Goal: Task Accomplishment & Management: Use online tool/utility

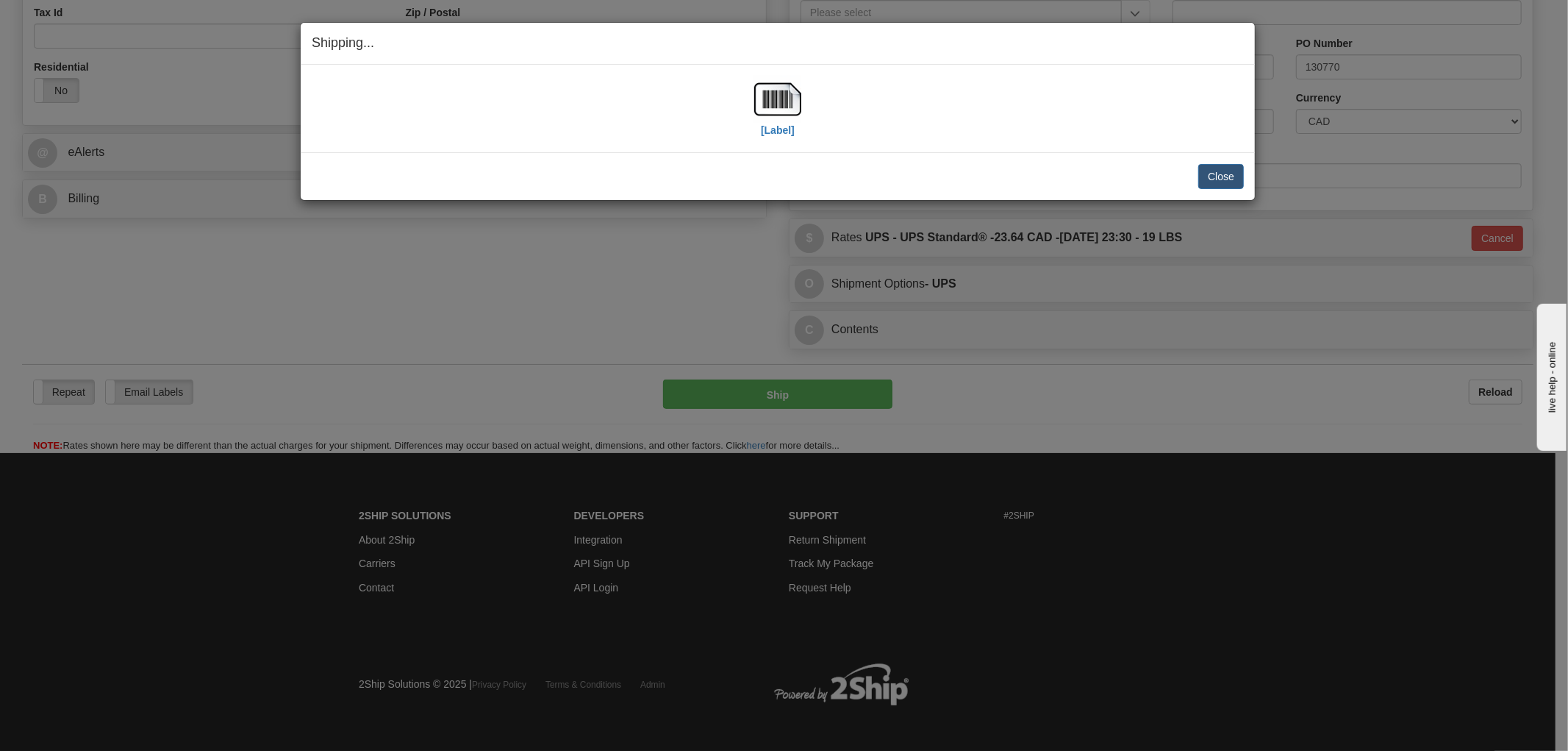
scroll to position [482, 0]
click at [1223, 168] on button "Close" at bounding box center [1222, 177] width 46 height 25
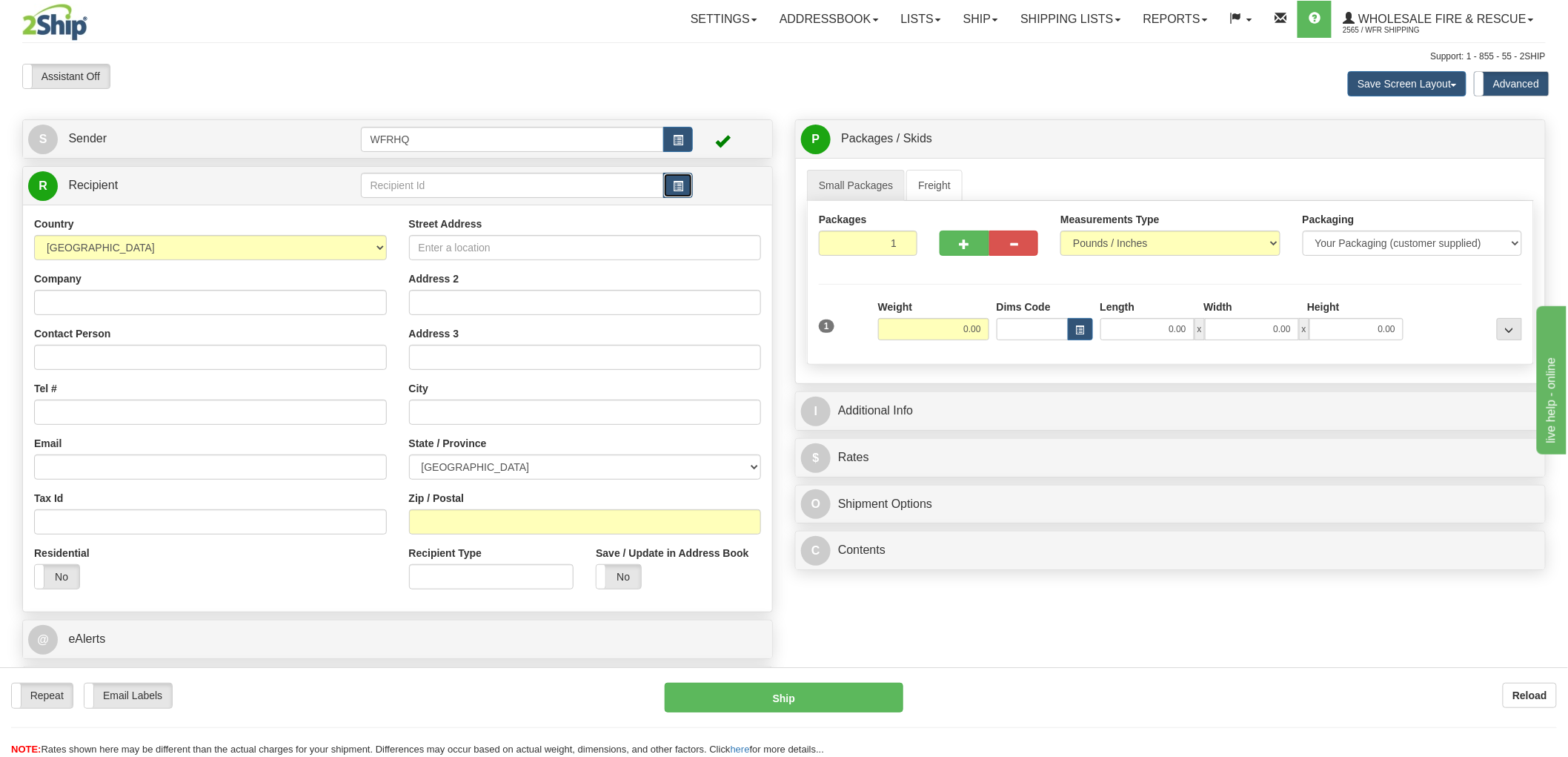
click at [685, 181] on button "button" at bounding box center [677, 185] width 30 height 26
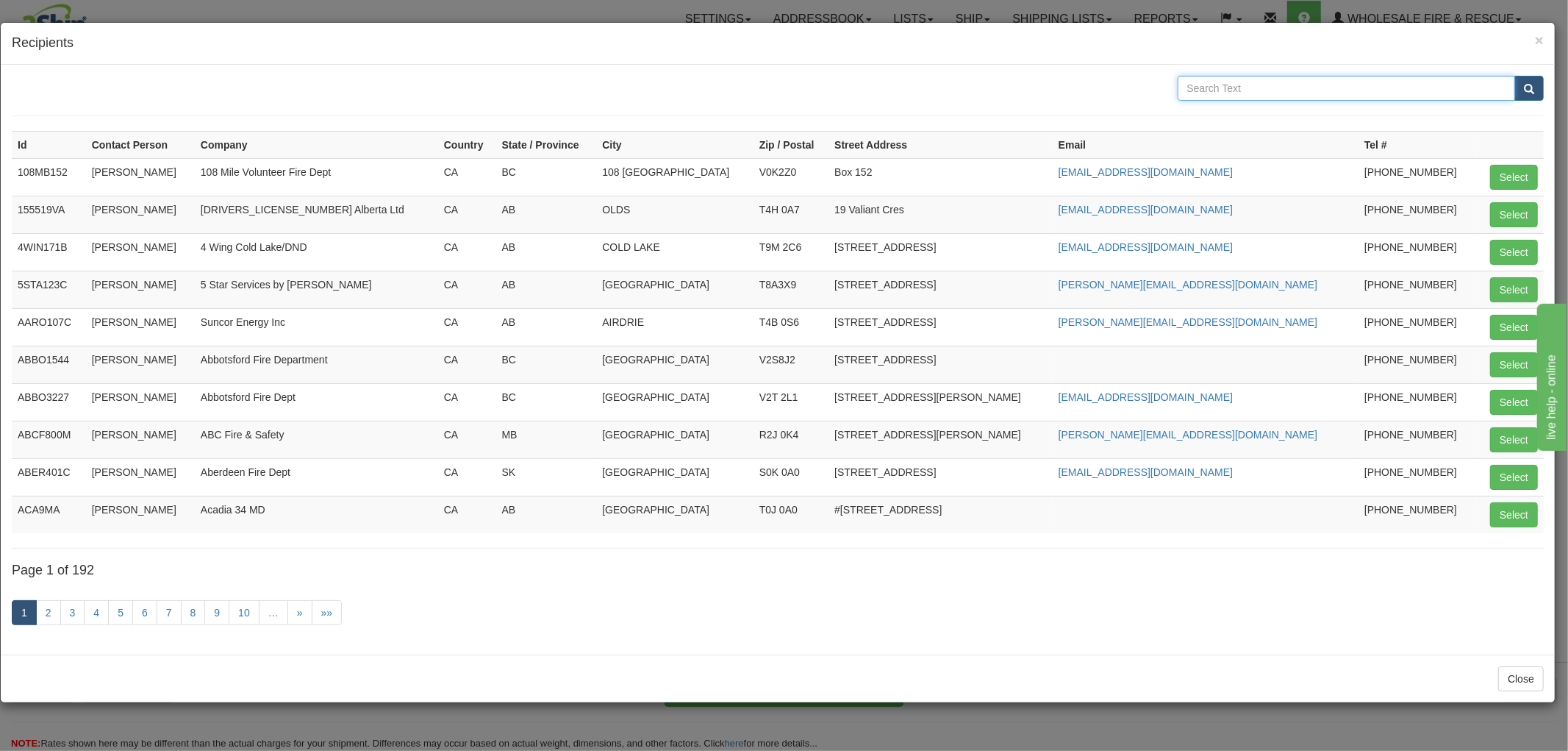
click at [1290, 89] on input "text" at bounding box center [1347, 88] width 339 height 25
type input "Vipond"
click at [1527, 90] on span "submit" at bounding box center [1529, 89] width 10 height 9
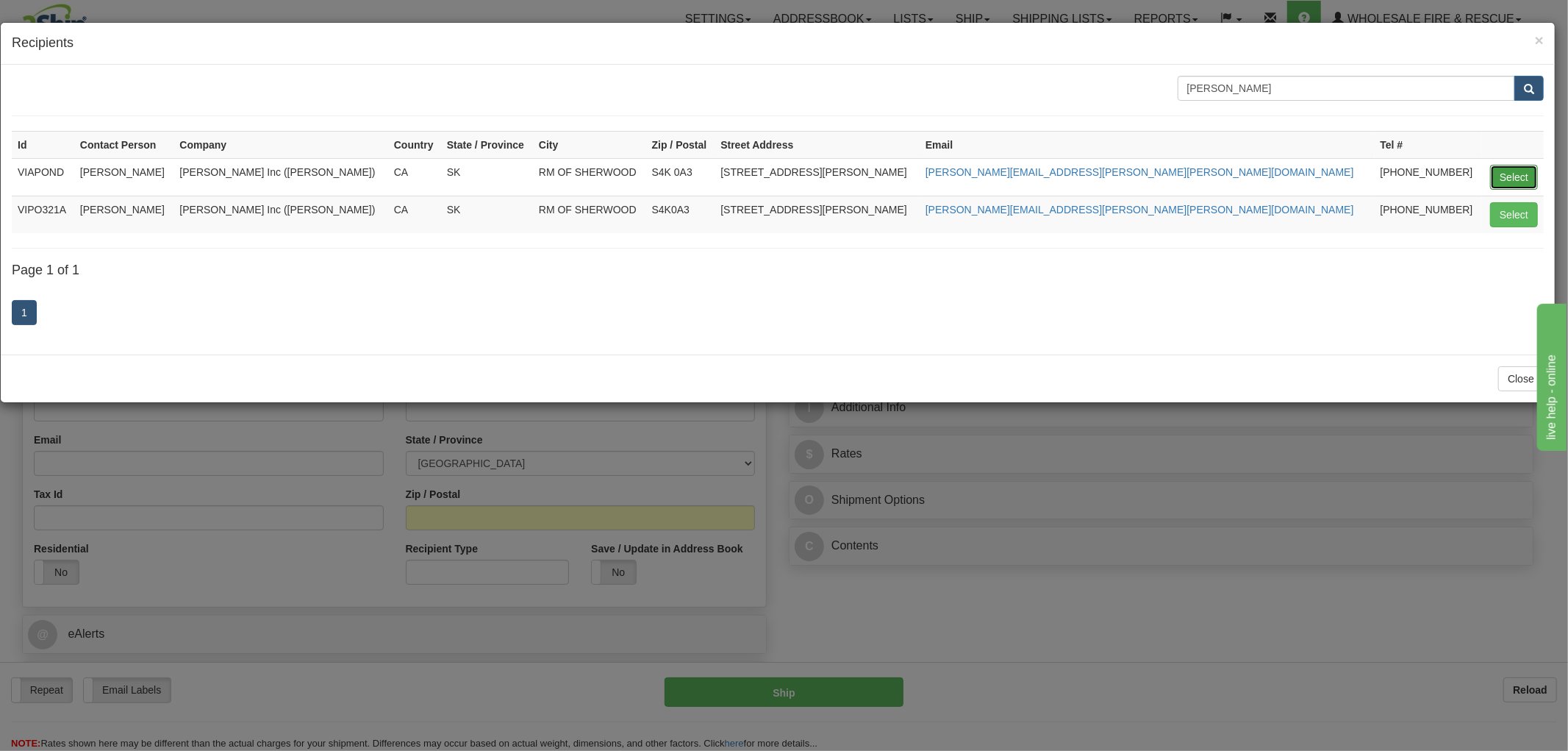
click at [1510, 170] on button "Select" at bounding box center [1514, 178] width 47 height 25
type input "VIAPOND"
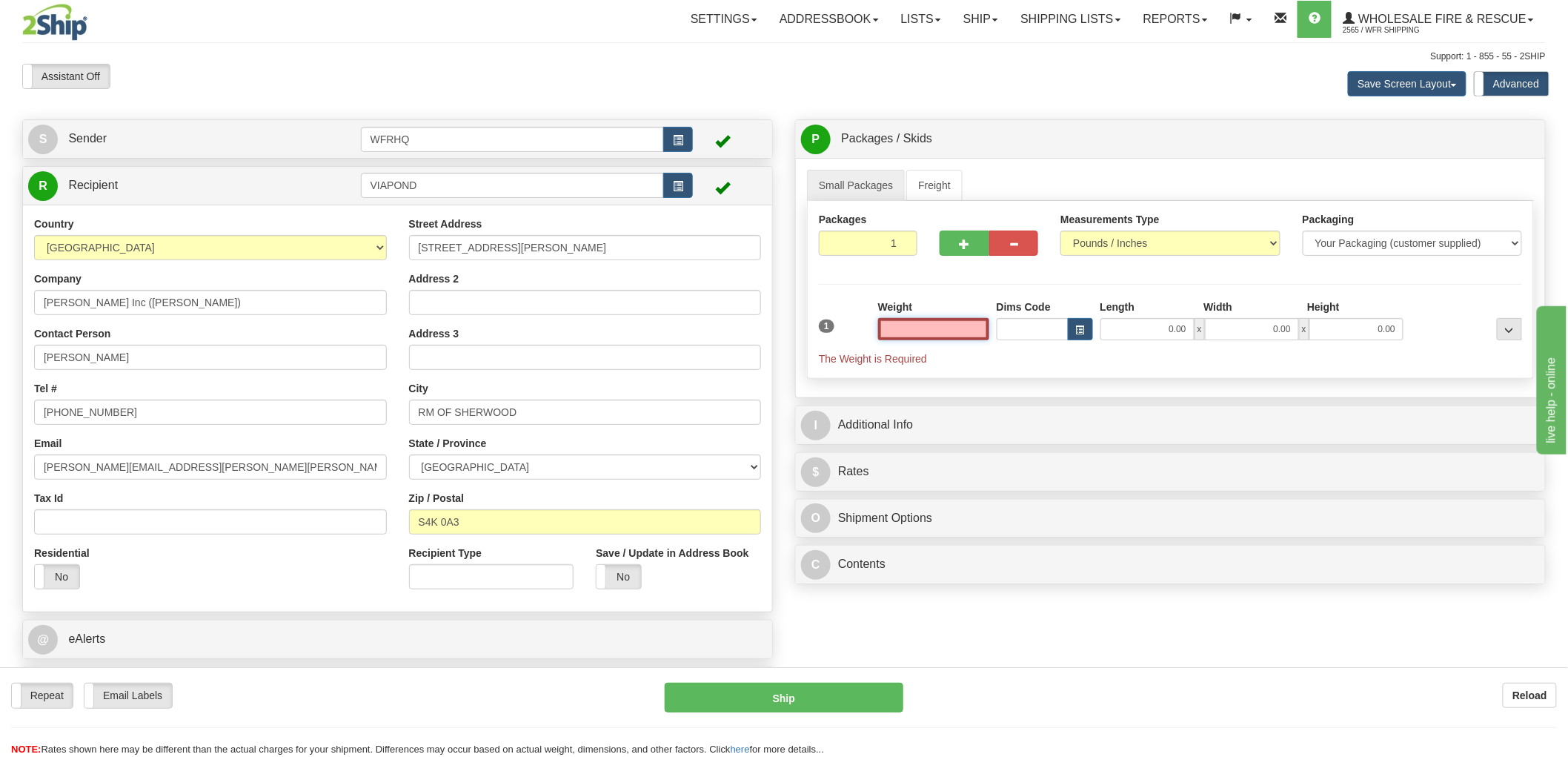
type input "7"
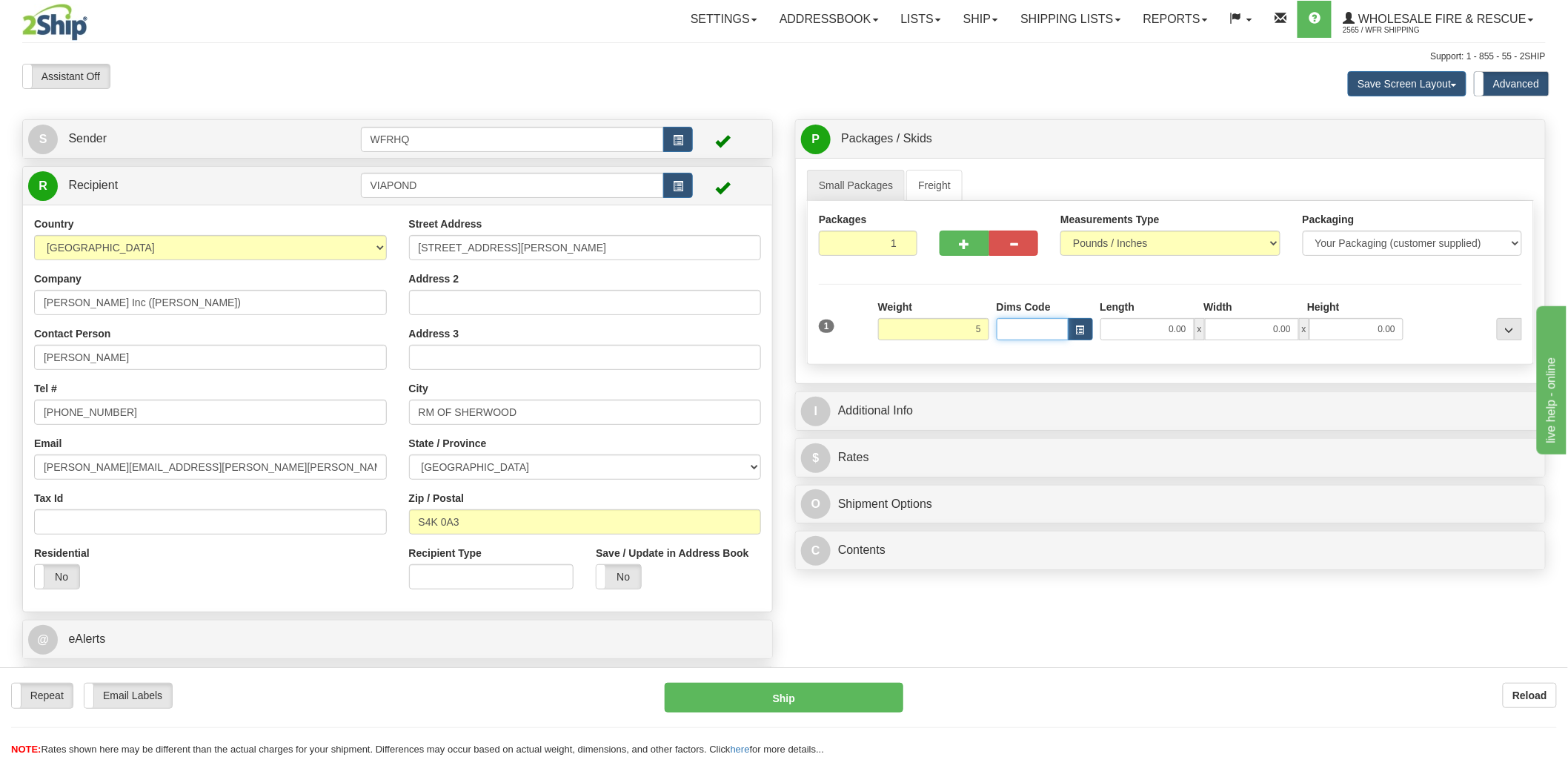
type input "5.00"
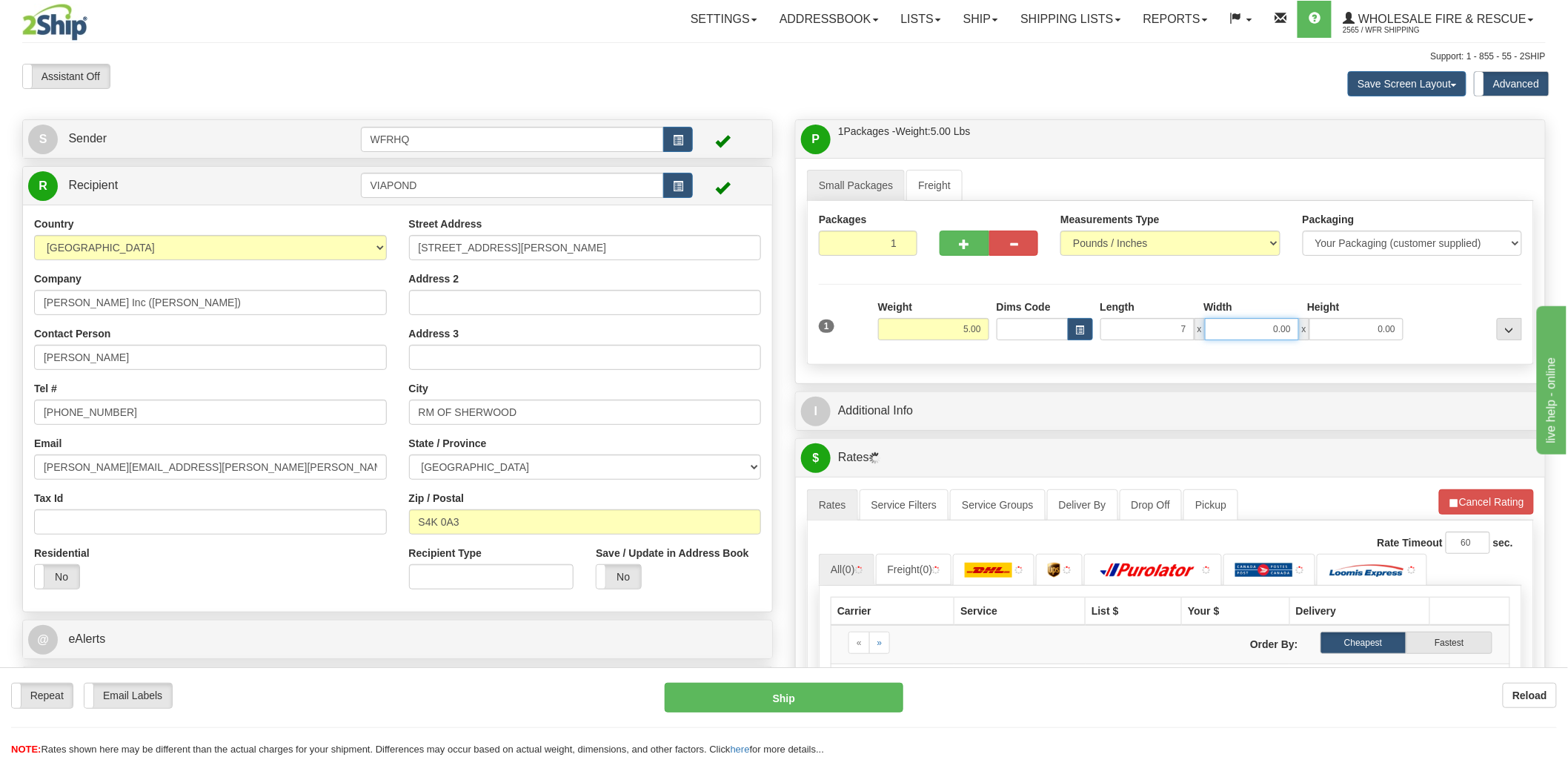
type input "7.00"
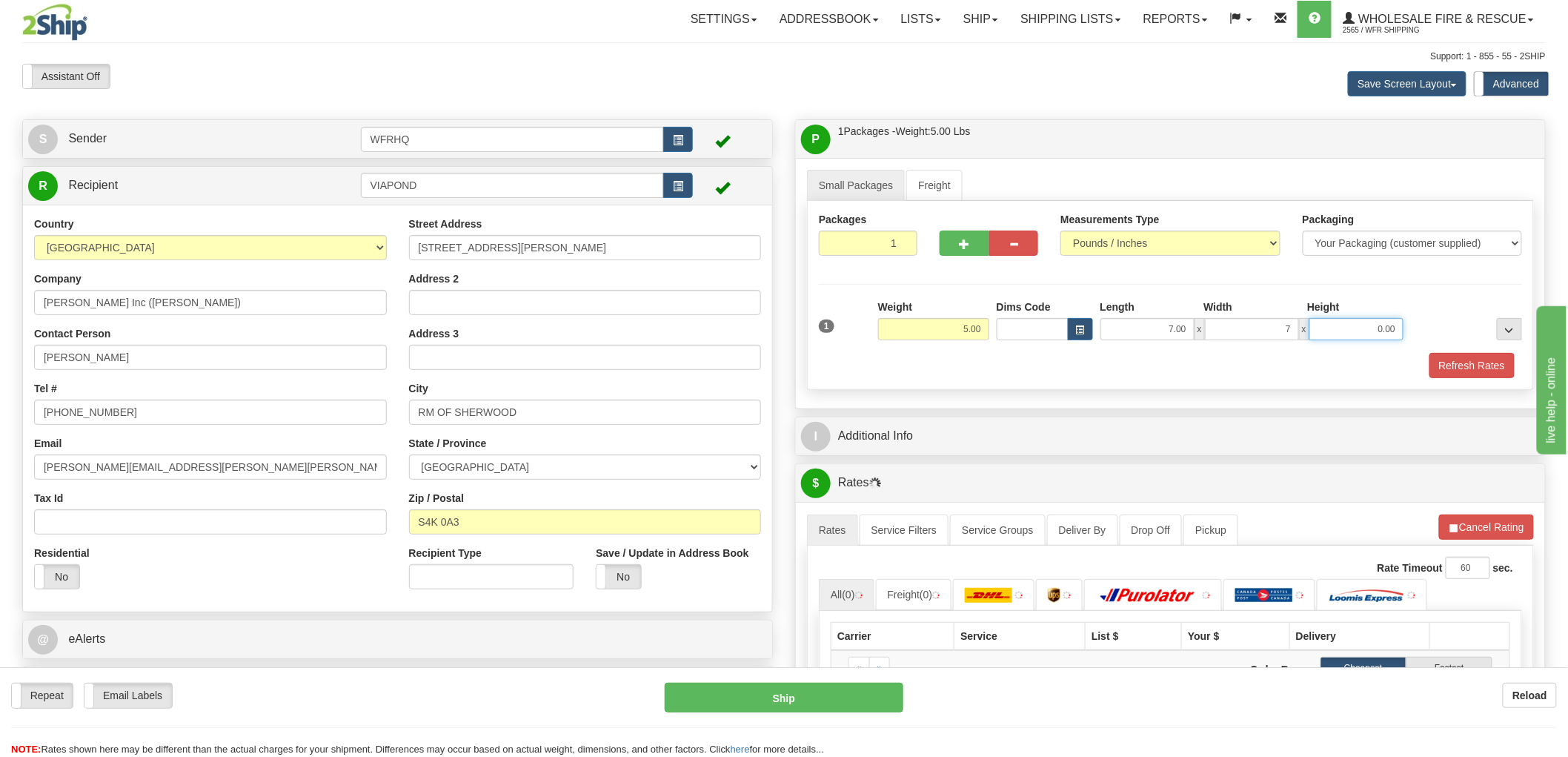
type input "7.00"
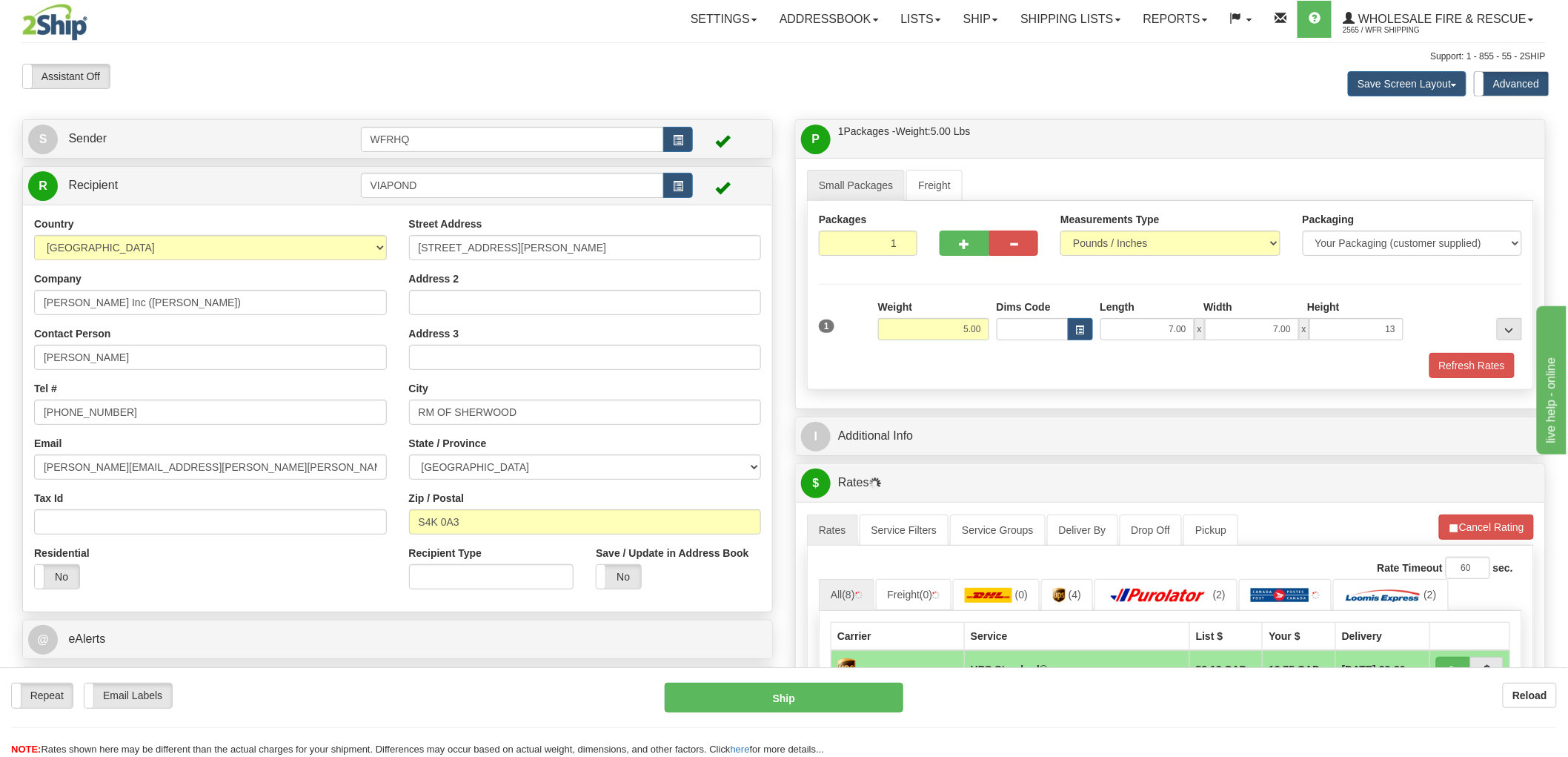
type input "13.00"
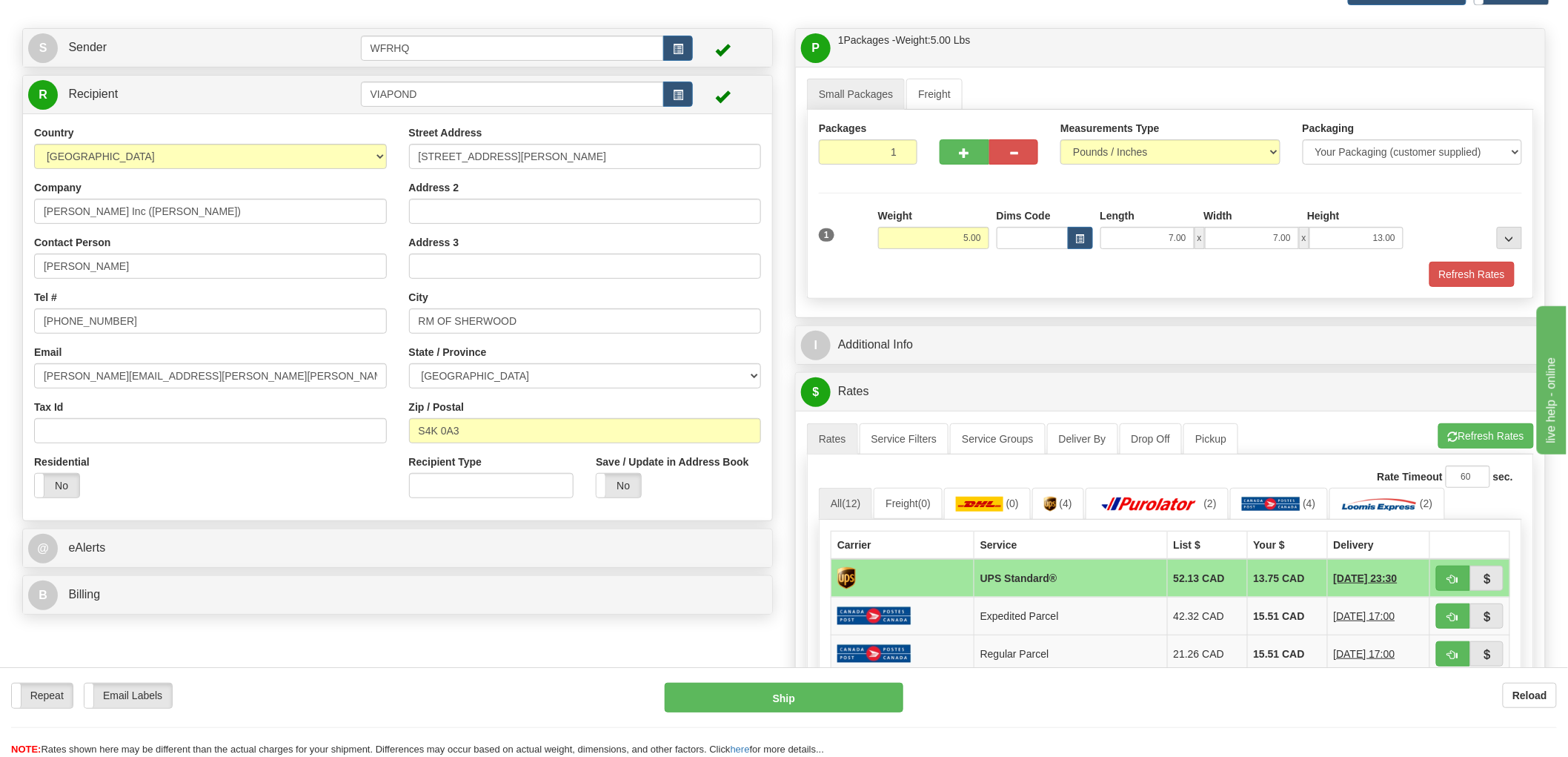
scroll to position [247, 0]
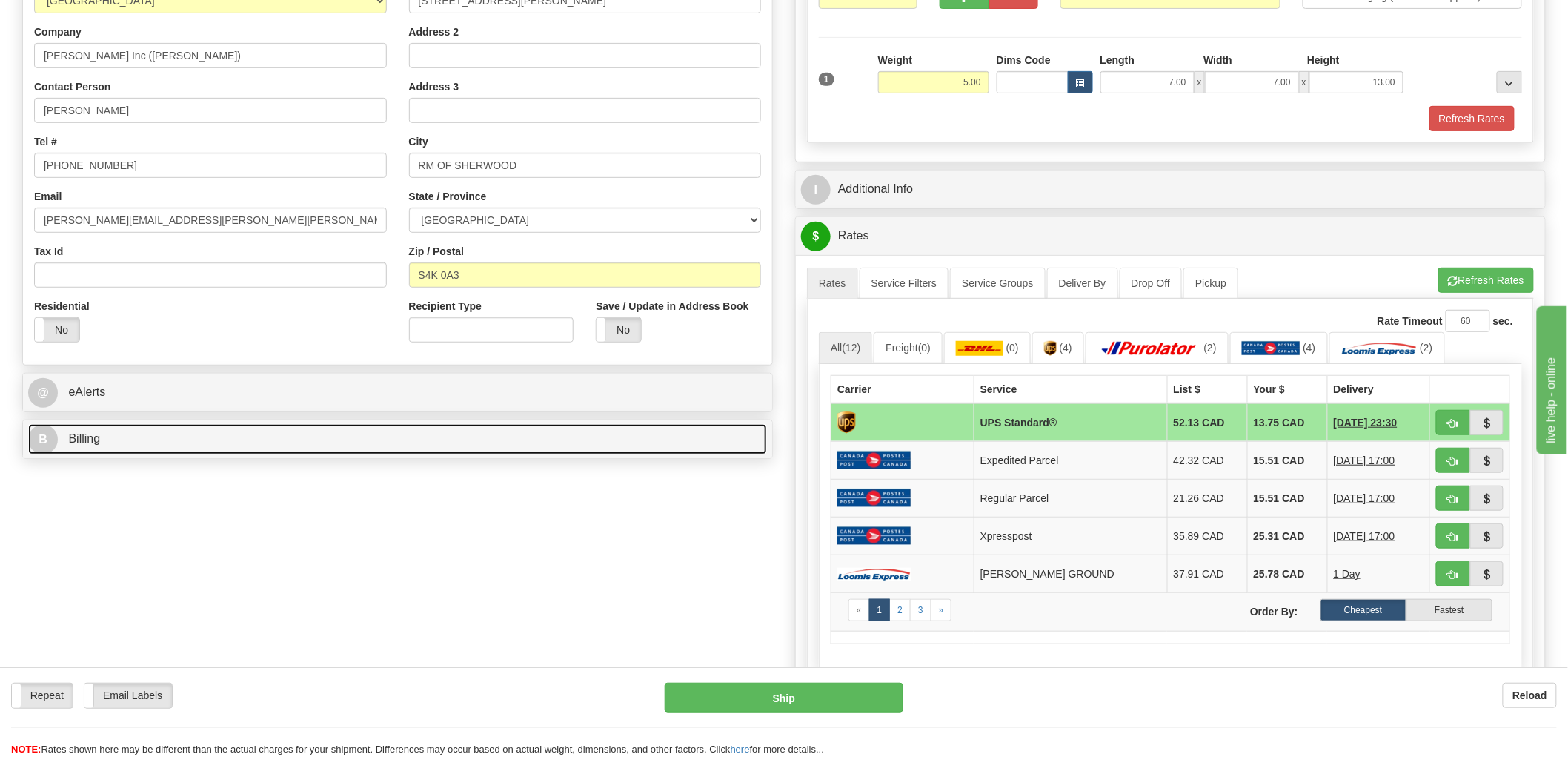
click at [93, 441] on span "Billing" at bounding box center [84, 438] width 32 height 13
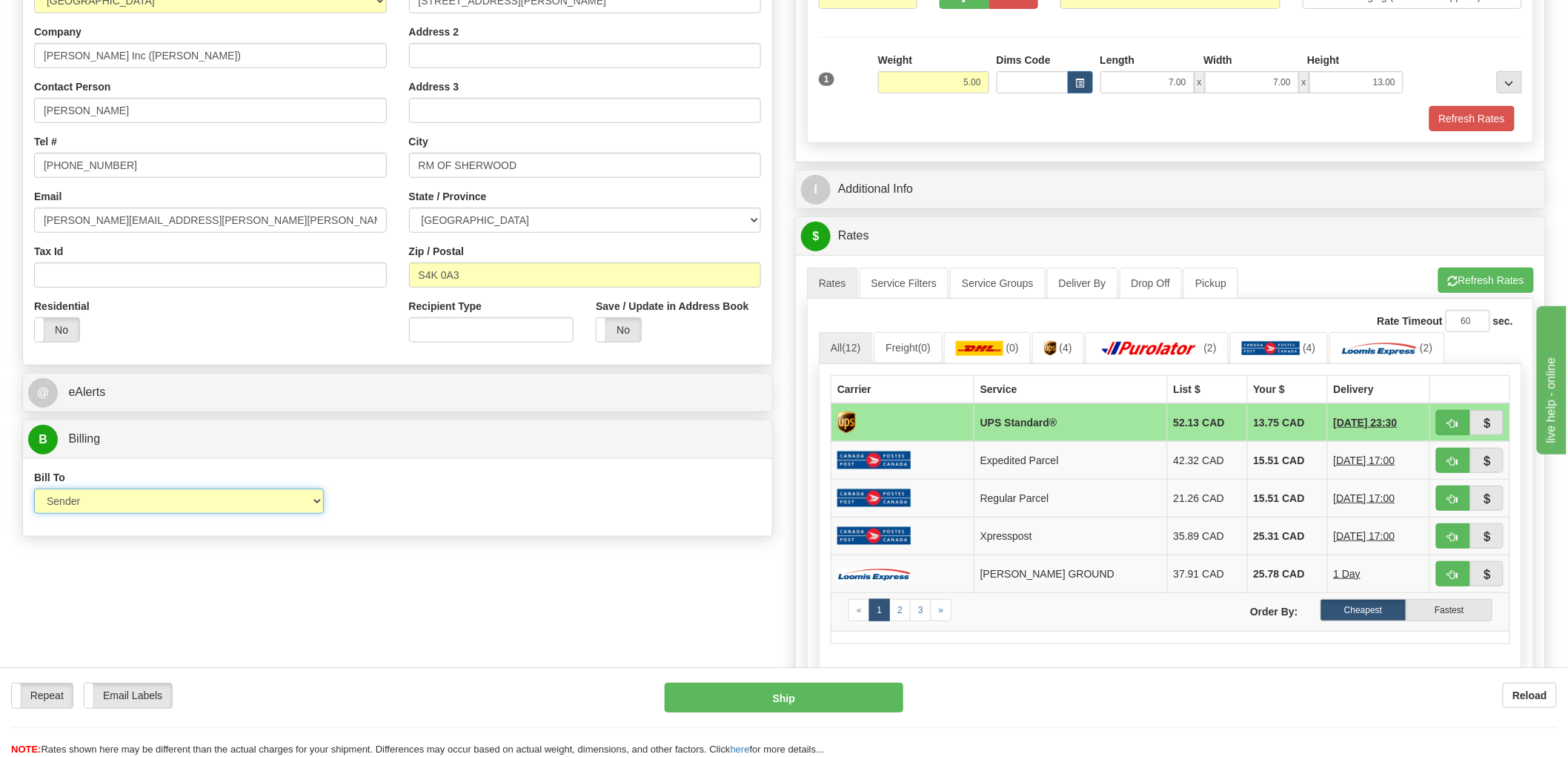
drag, startPoint x: 126, startPoint y: 503, endPoint x: 127, endPoint y: 514, distance: 11.0
click at [126, 503] on select "Sender Recipient Third Party Collect" at bounding box center [179, 501] width 290 height 26
select select "2"
click at [34, 490] on select "Sender Recipient Third Party Collect" at bounding box center [179, 501] width 290 height 26
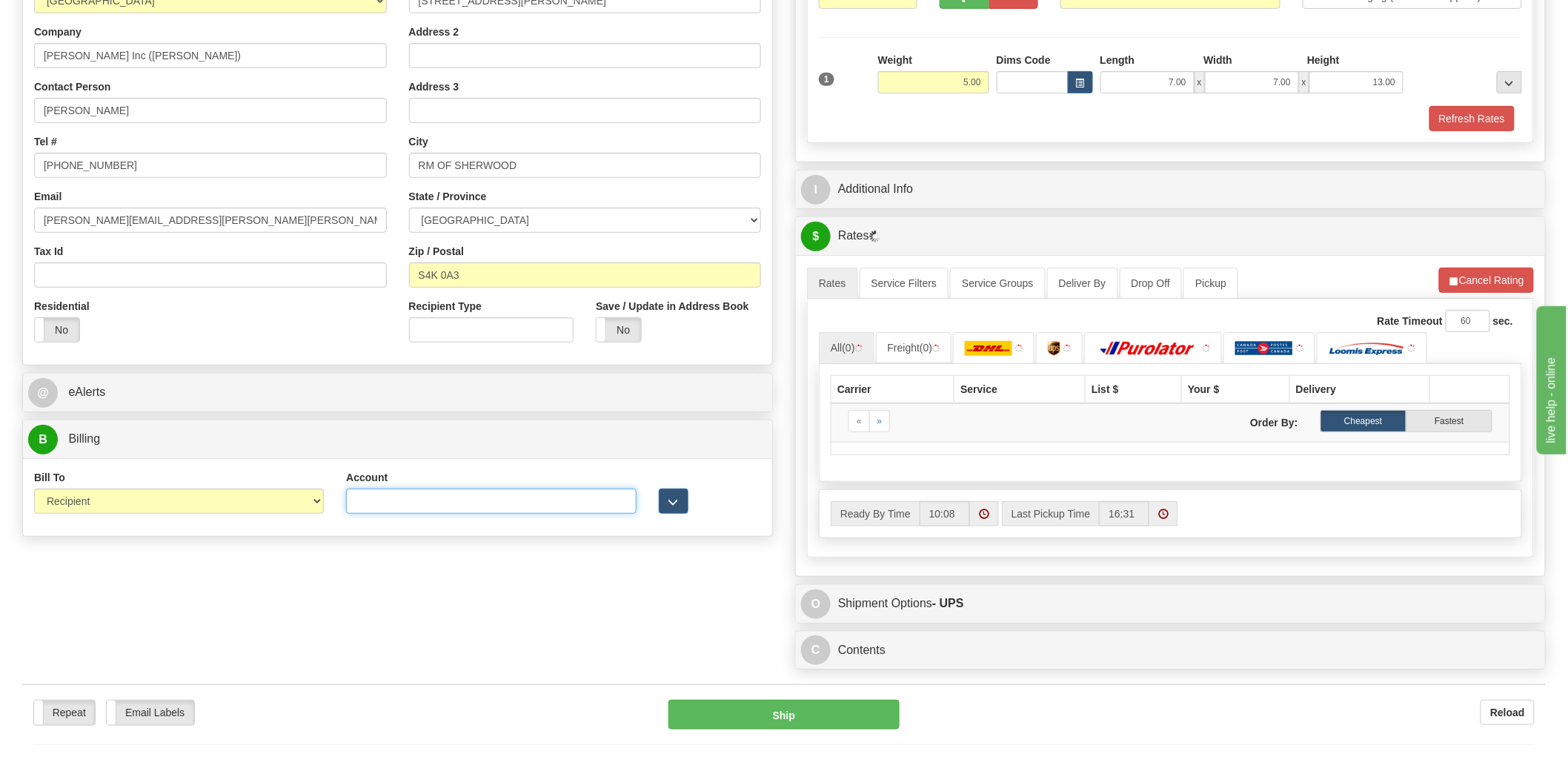
click at [401, 500] on input "Account" at bounding box center [491, 501] width 290 height 26
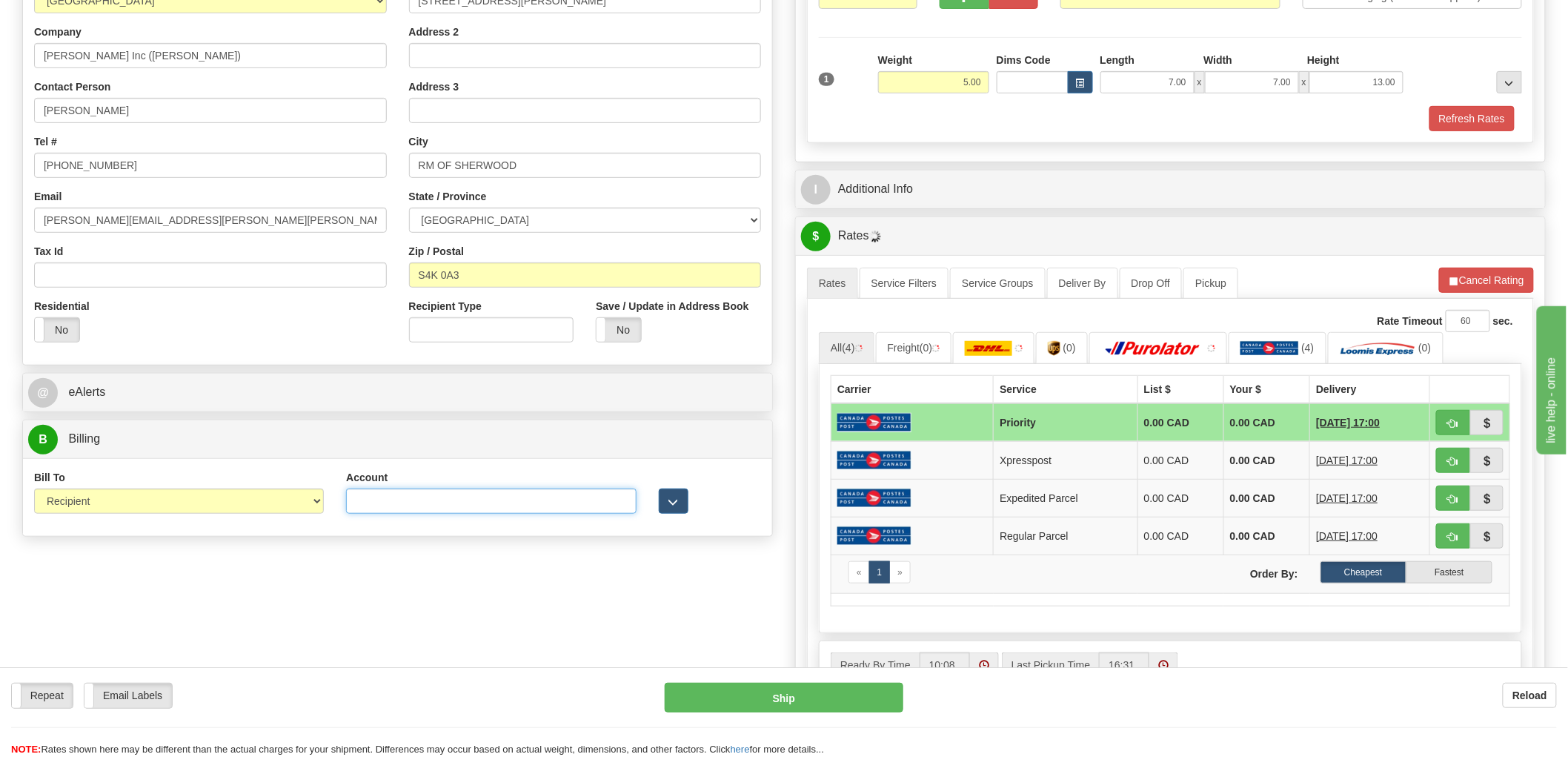
paste input "6298473"
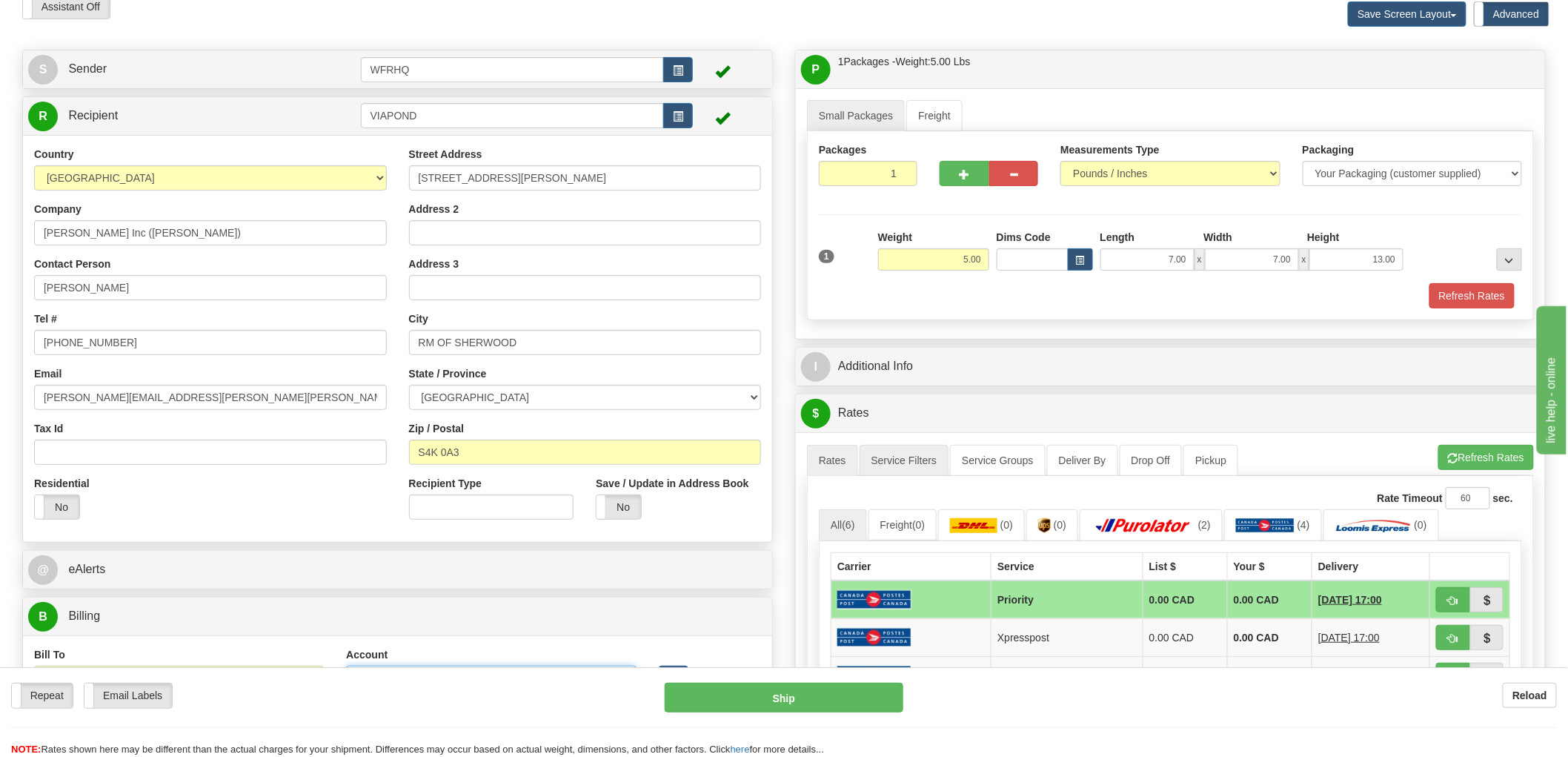
scroll to position [165, 0]
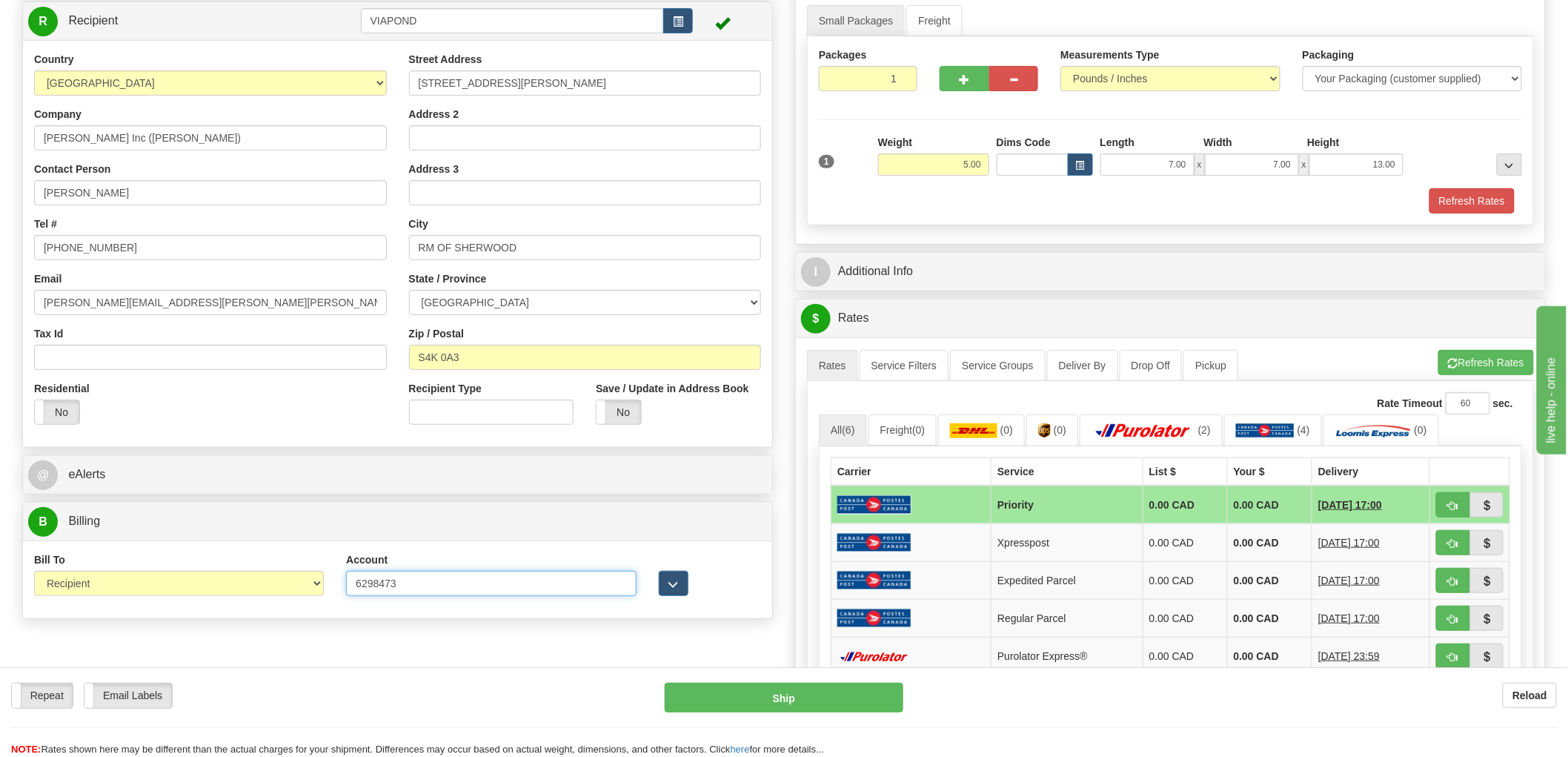
type input "6298473"
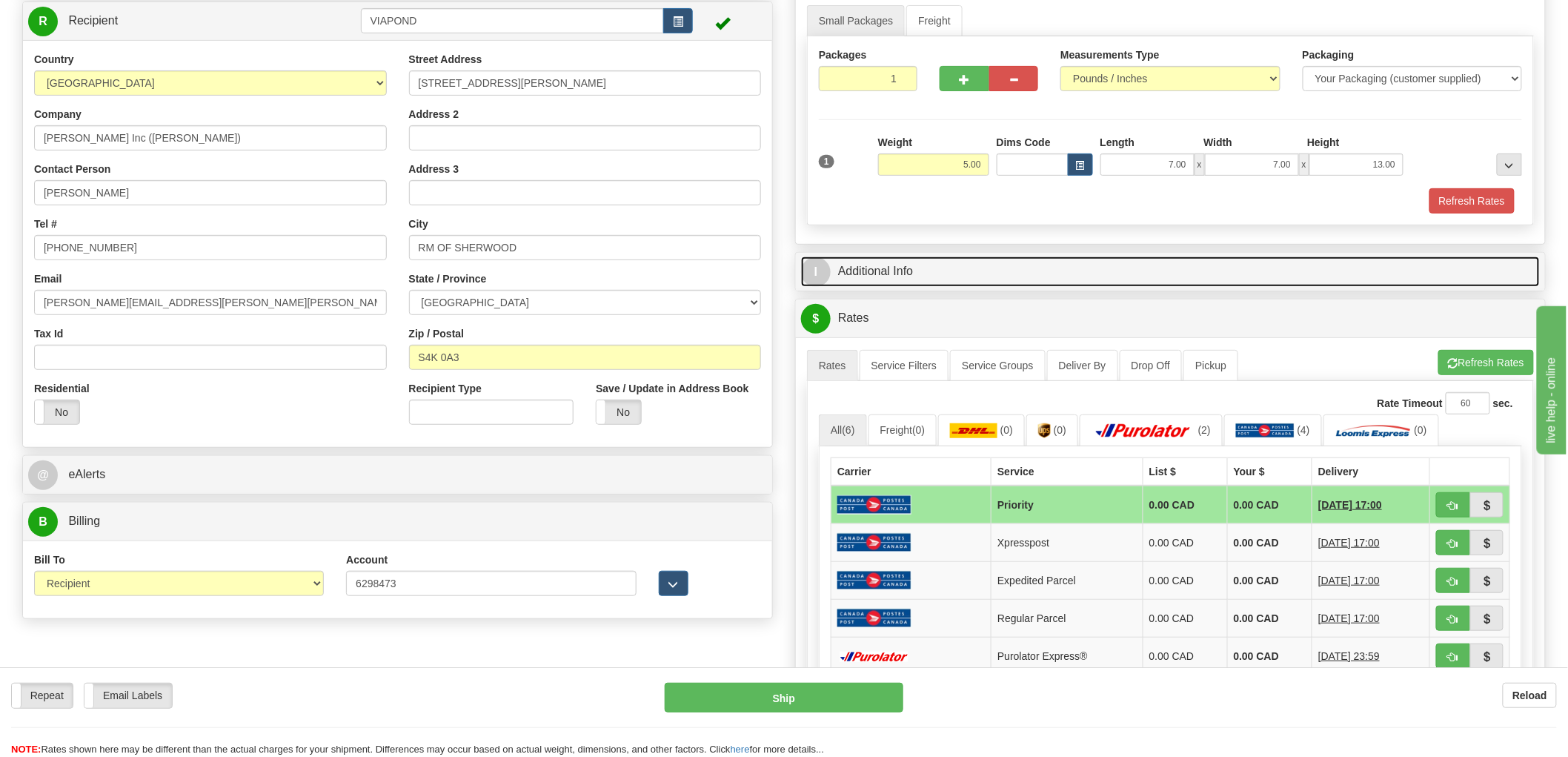
click at [863, 268] on link "I Additional Info" at bounding box center [1170, 271] width 739 height 31
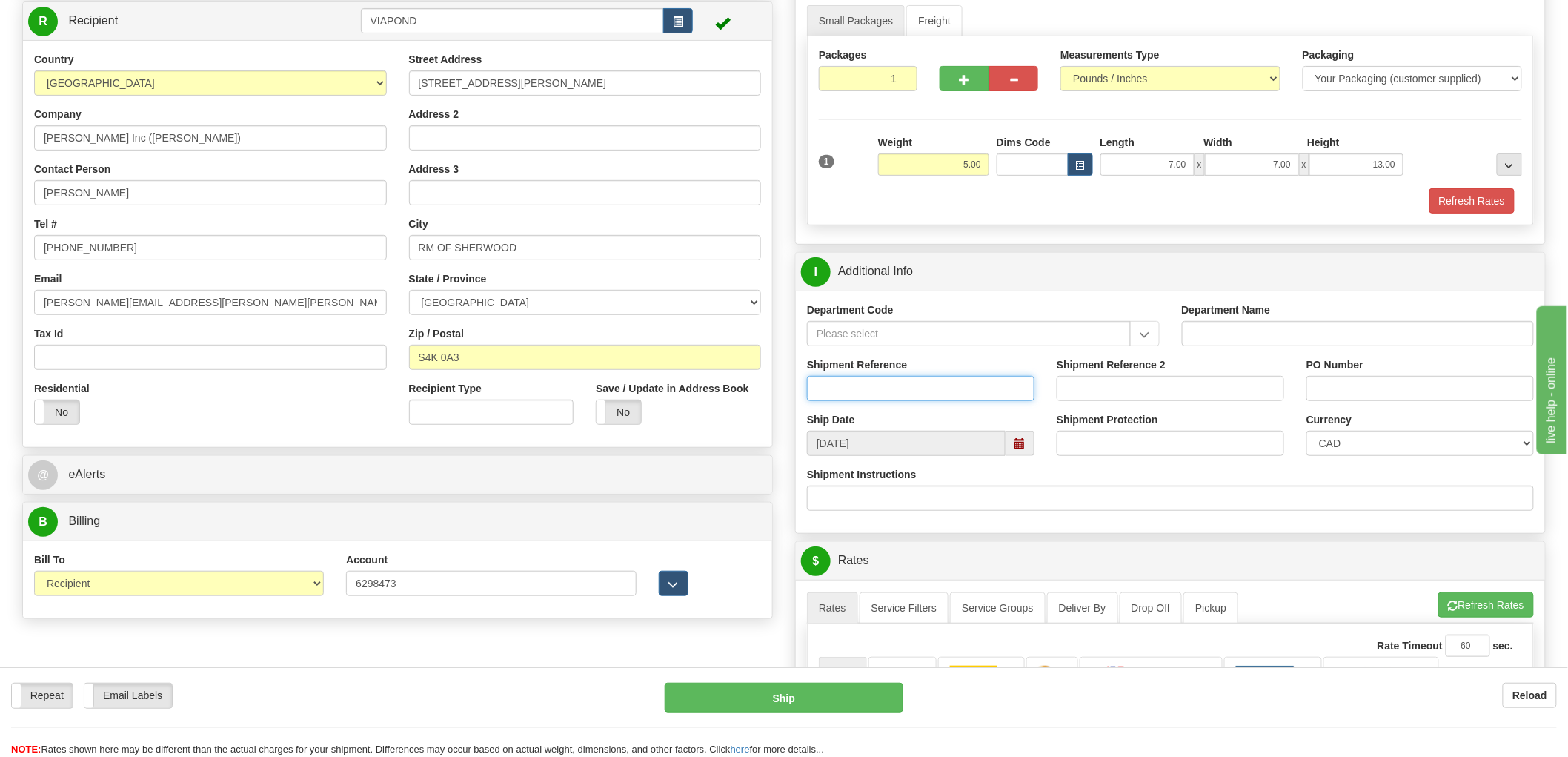
click at [860, 388] on input "Shipment Reference" at bounding box center [920, 388] width 228 height 26
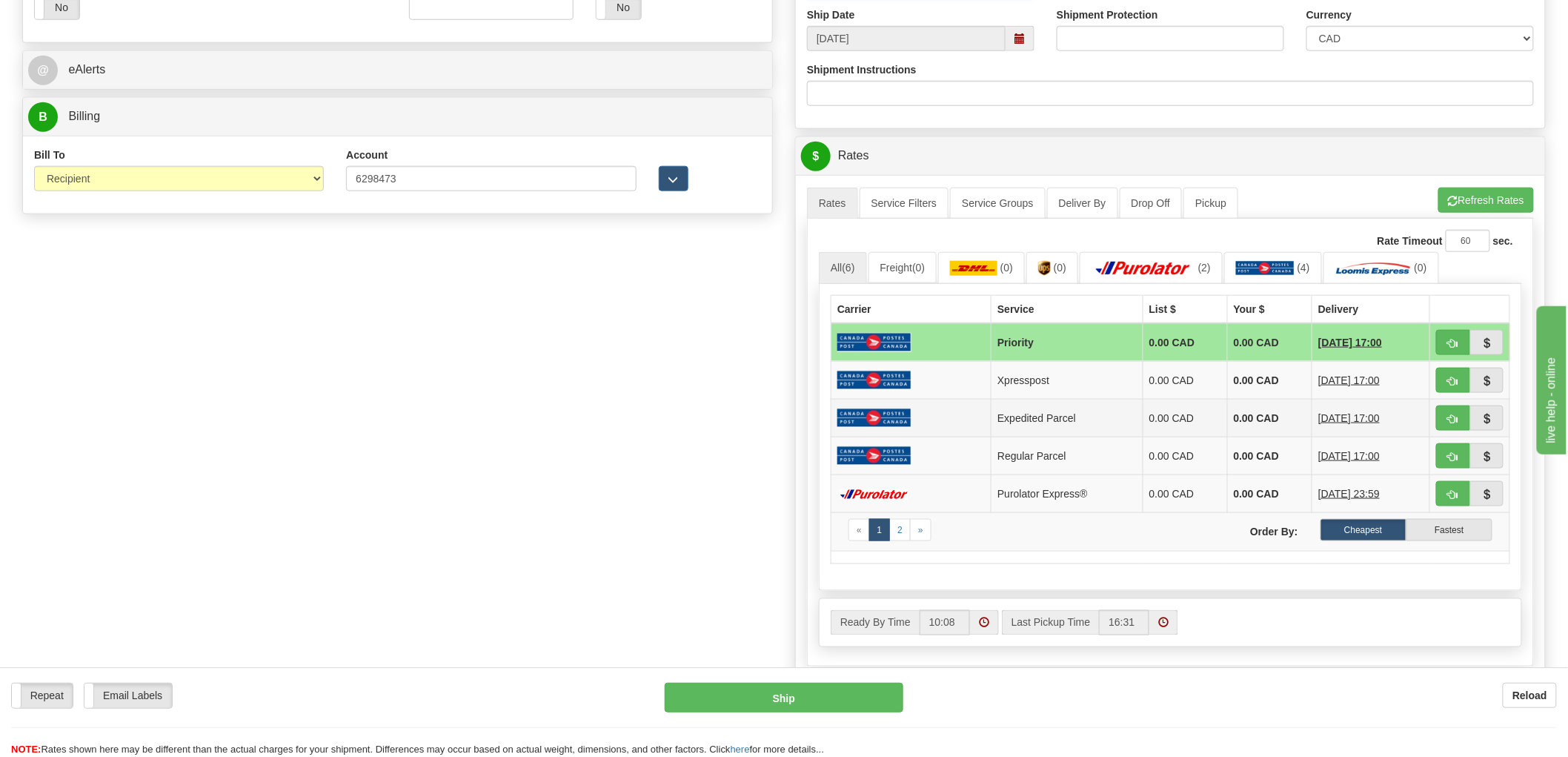
scroll to position [576, 0]
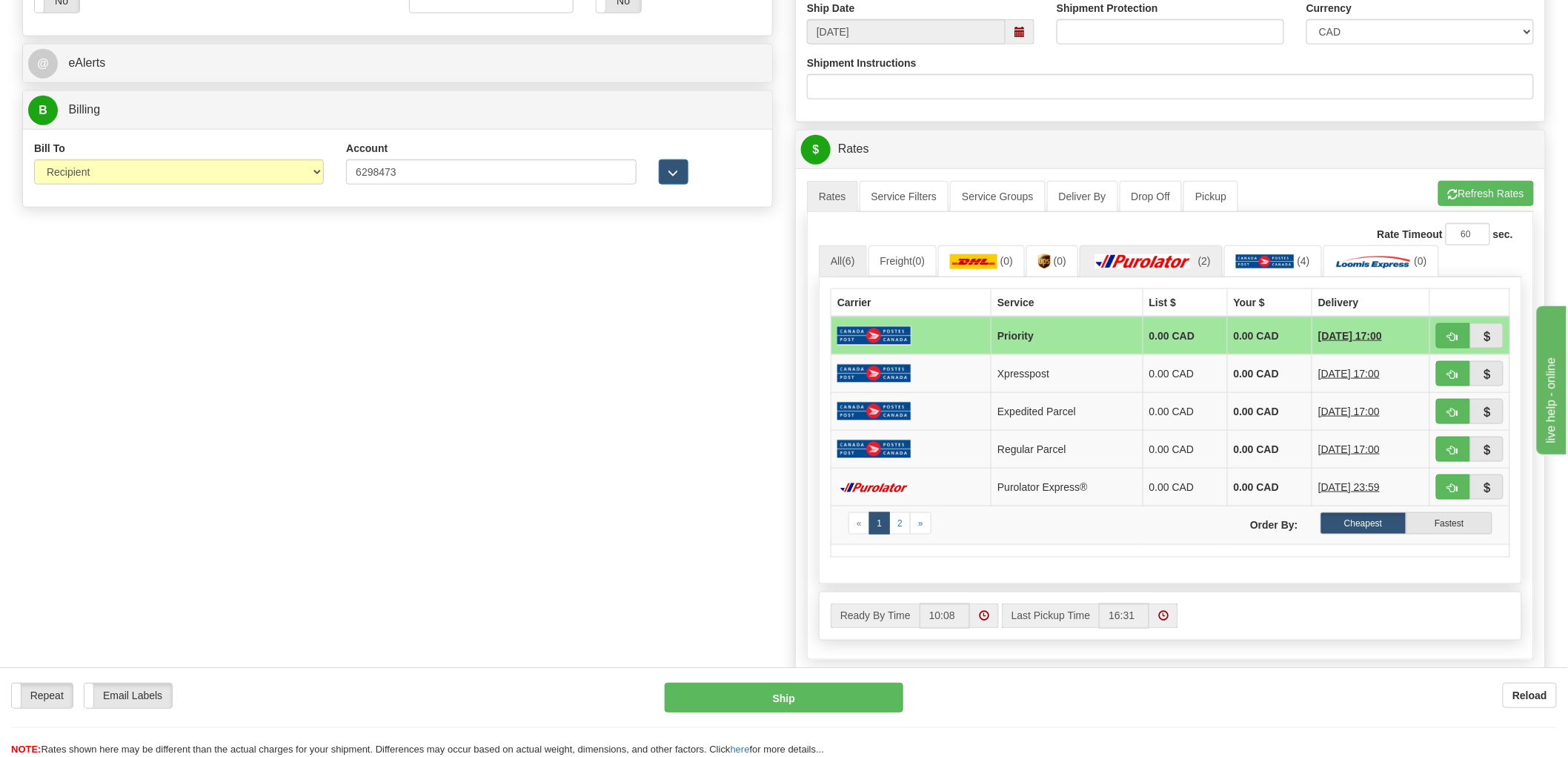
type input "RO/00899"
click at [1174, 256] on img at bounding box center [1143, 261] width 104 height 15
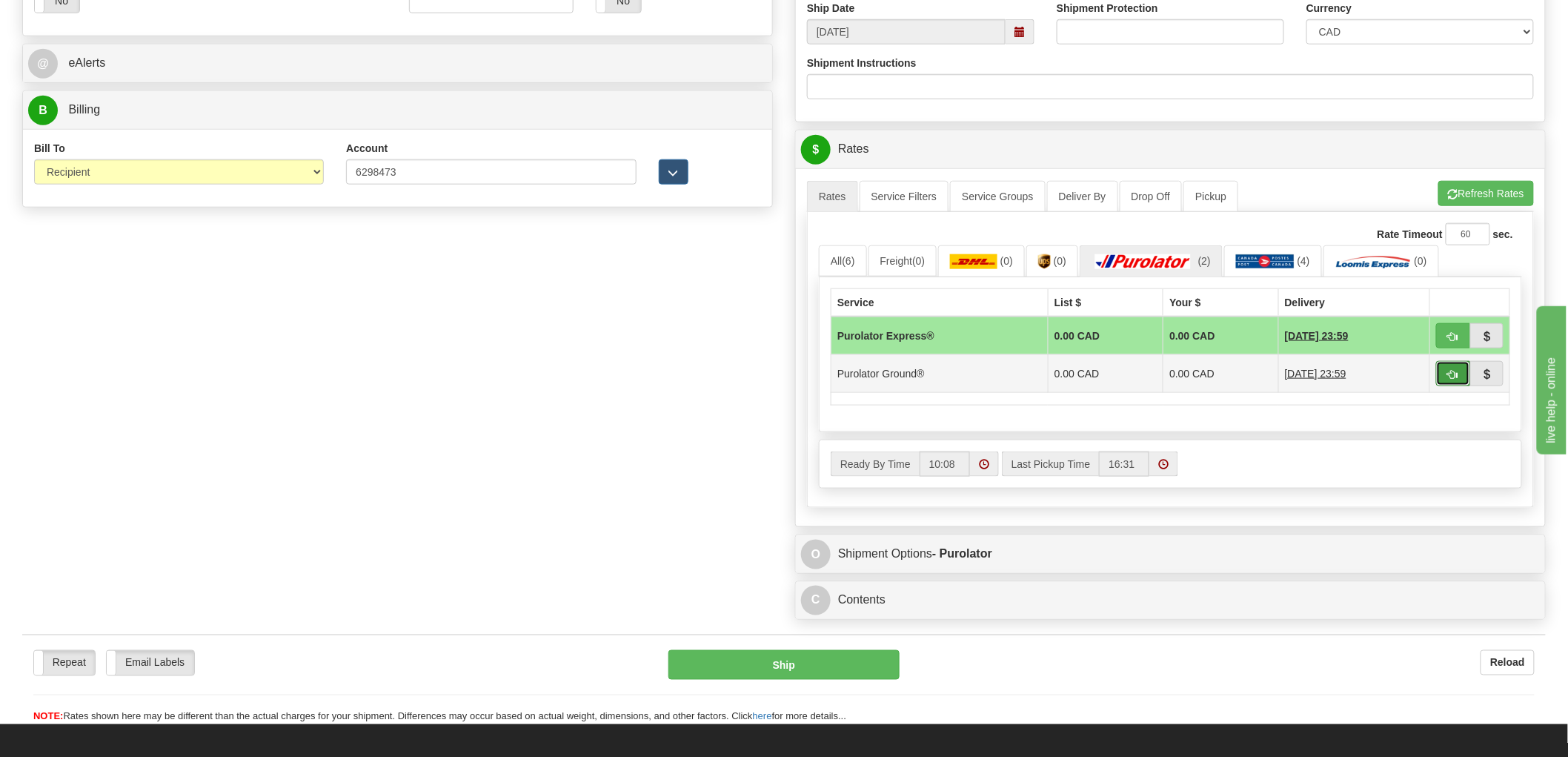
click at [1449, 378] on span "button" at bounding box center [1453, 374] width 10 height 9
type input "260"
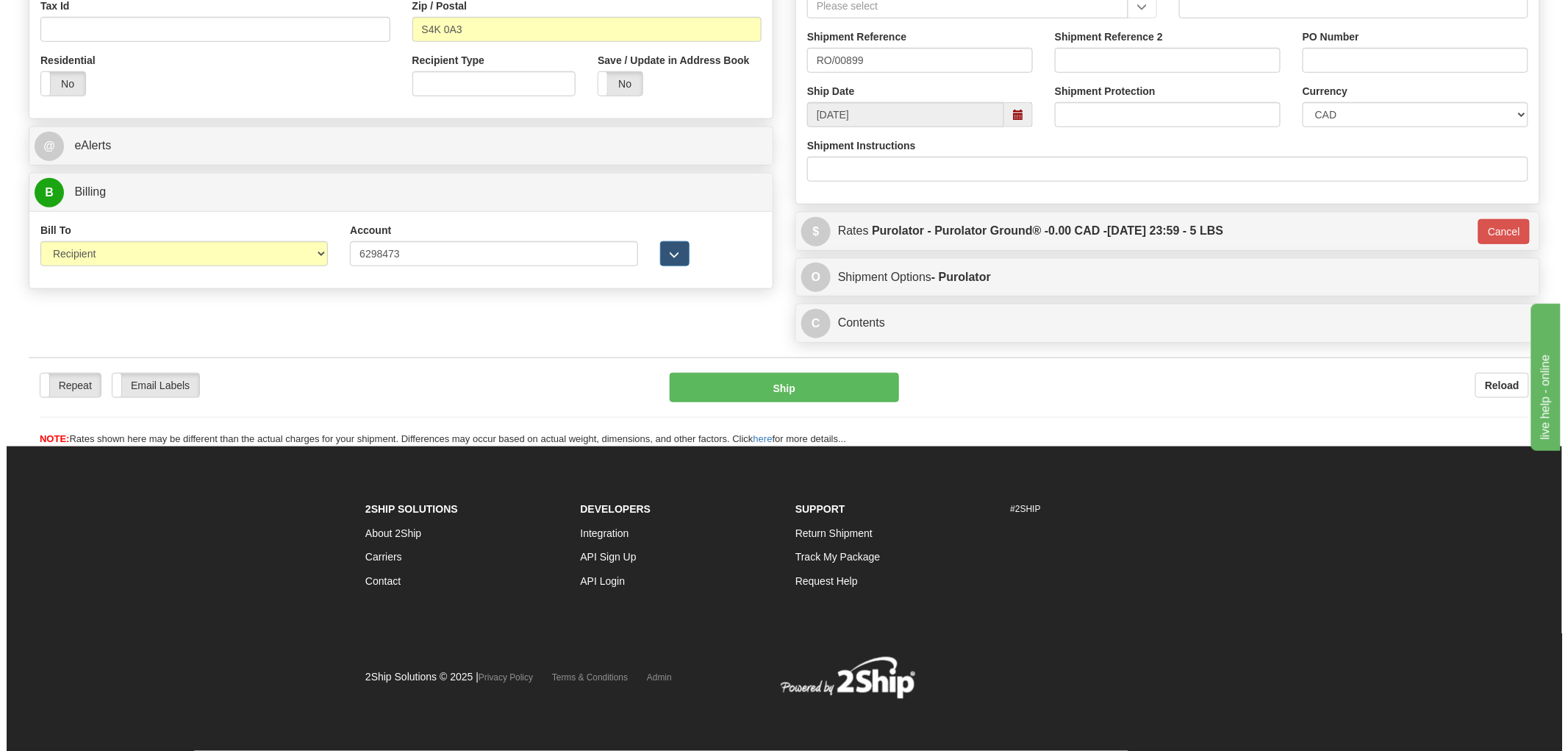
scroll to position [491, 0]
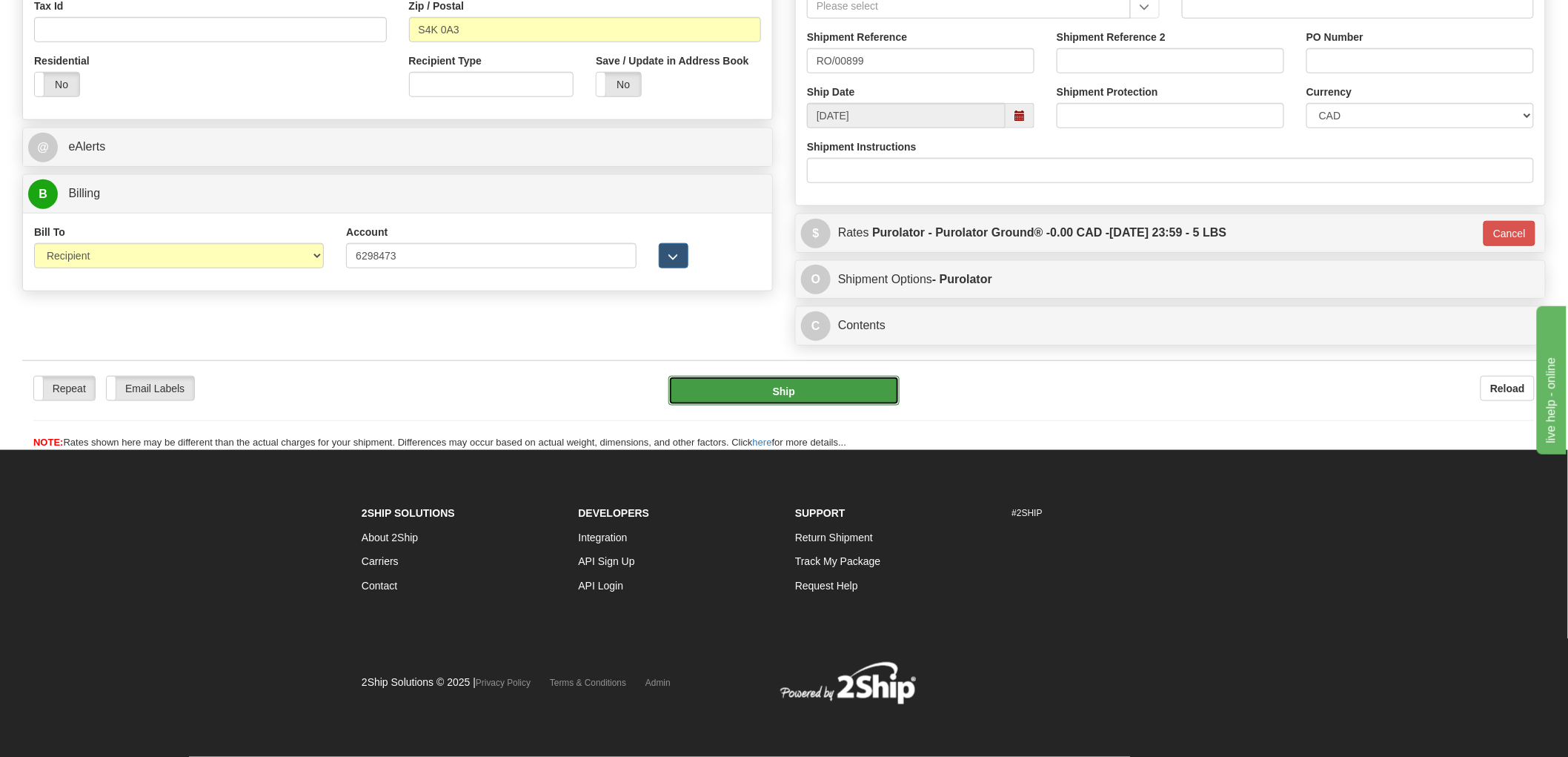
click at [800, 386] on button "Ship" at bounding box center [784, 390] width 232 height 30
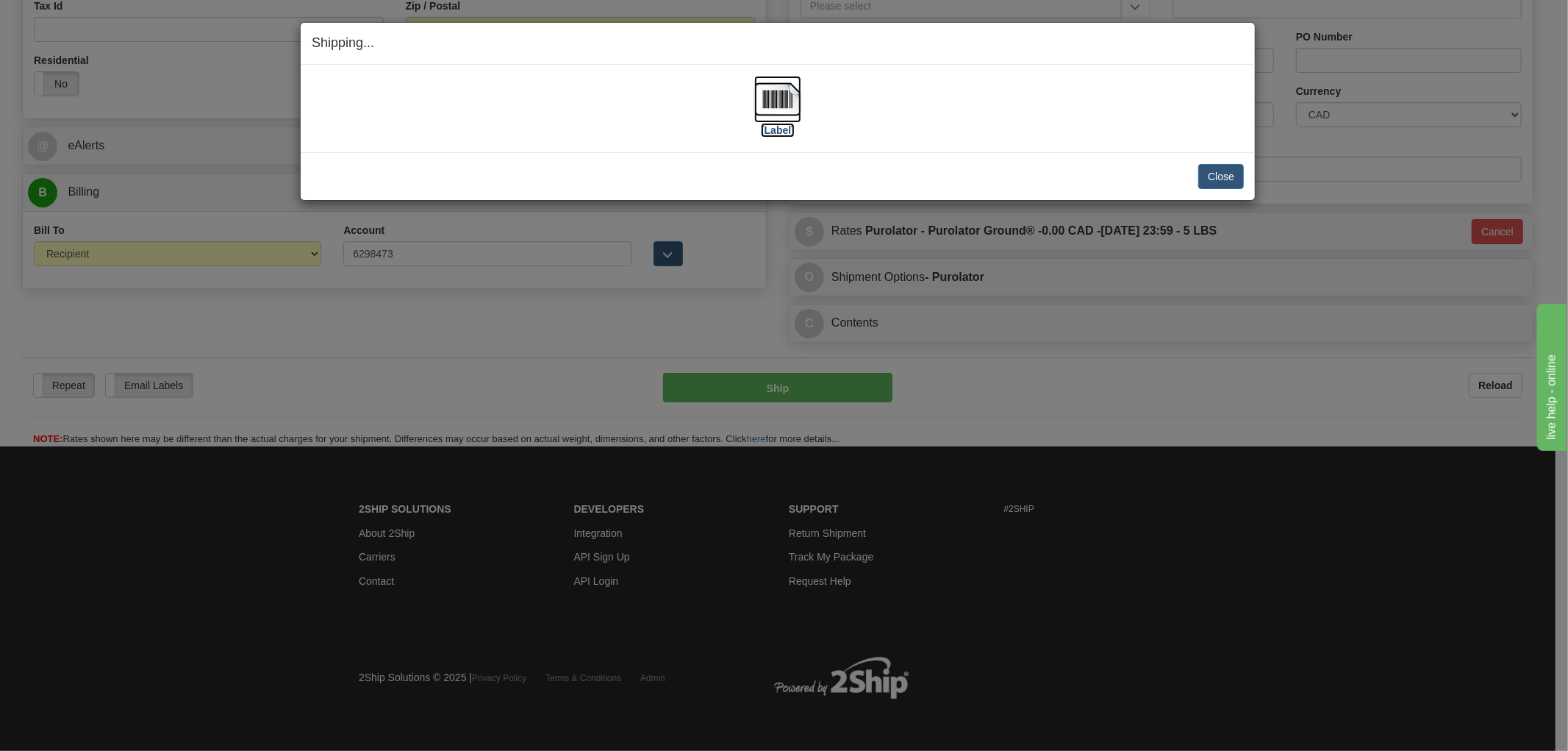
click at [794, 97] on img at bounding box center [778, 99] width 47 height 47
drag, startPoint x: 788, startPoint y: 151, endPoint x: 1097, endPoint y: 141, distance: 309.2
click at [794, 152] on div "[Label] IMPORTANT NOTICE Embassy / Consulate / Government Building / Hospital C…" at bounding box center [777, 108] width 954 height 87
drag, startPoint x: 1219, startPoint y: 174, endPoint x: 995, endPoint y: 201, distance: 225.6
click at [1219, 172] on button "Close" at bounding box center [1222, 177] width 46 height 25
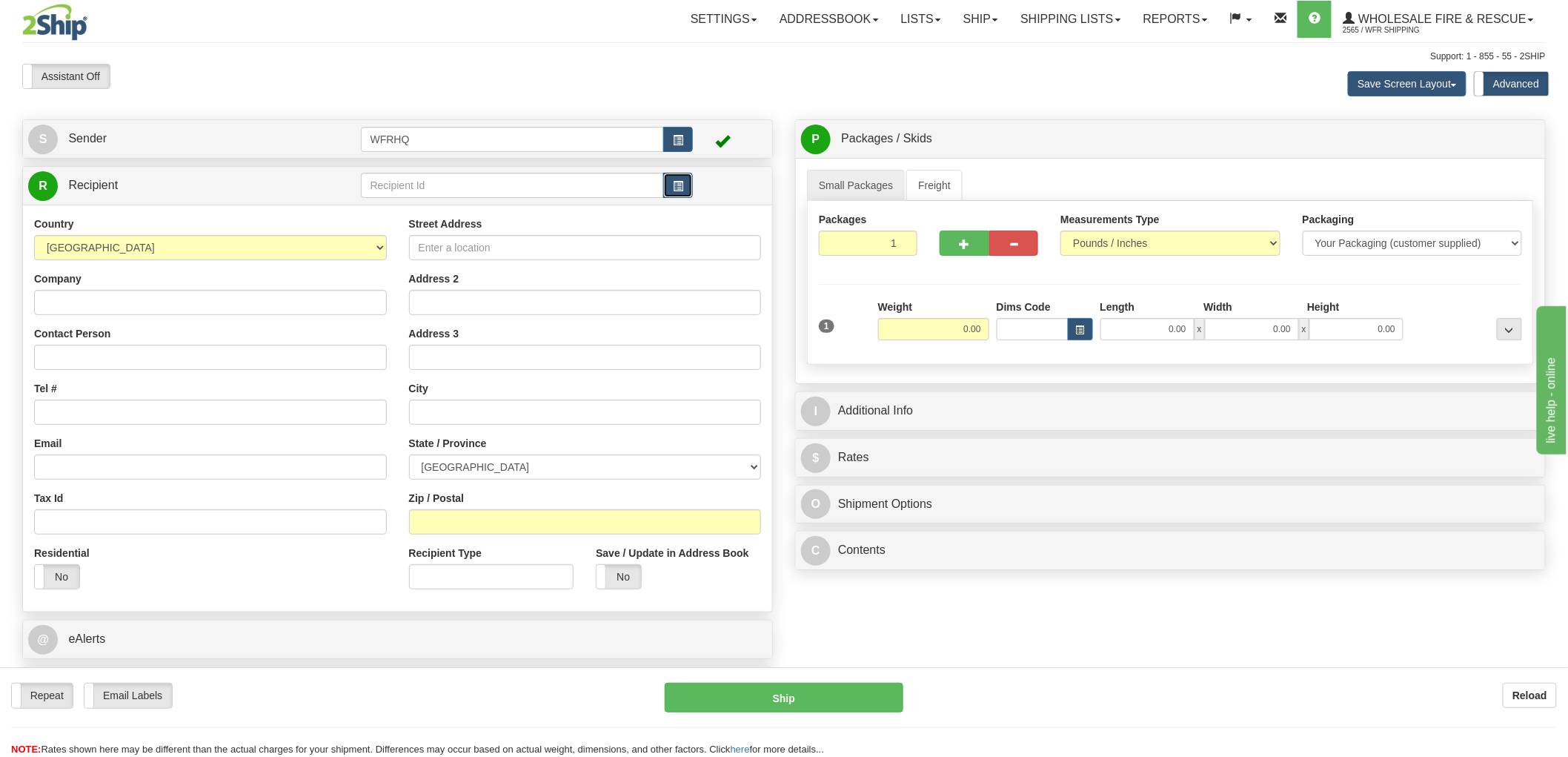
click at [682, 183] on span "button" at bounding box center [678, 186] width 10 height 9
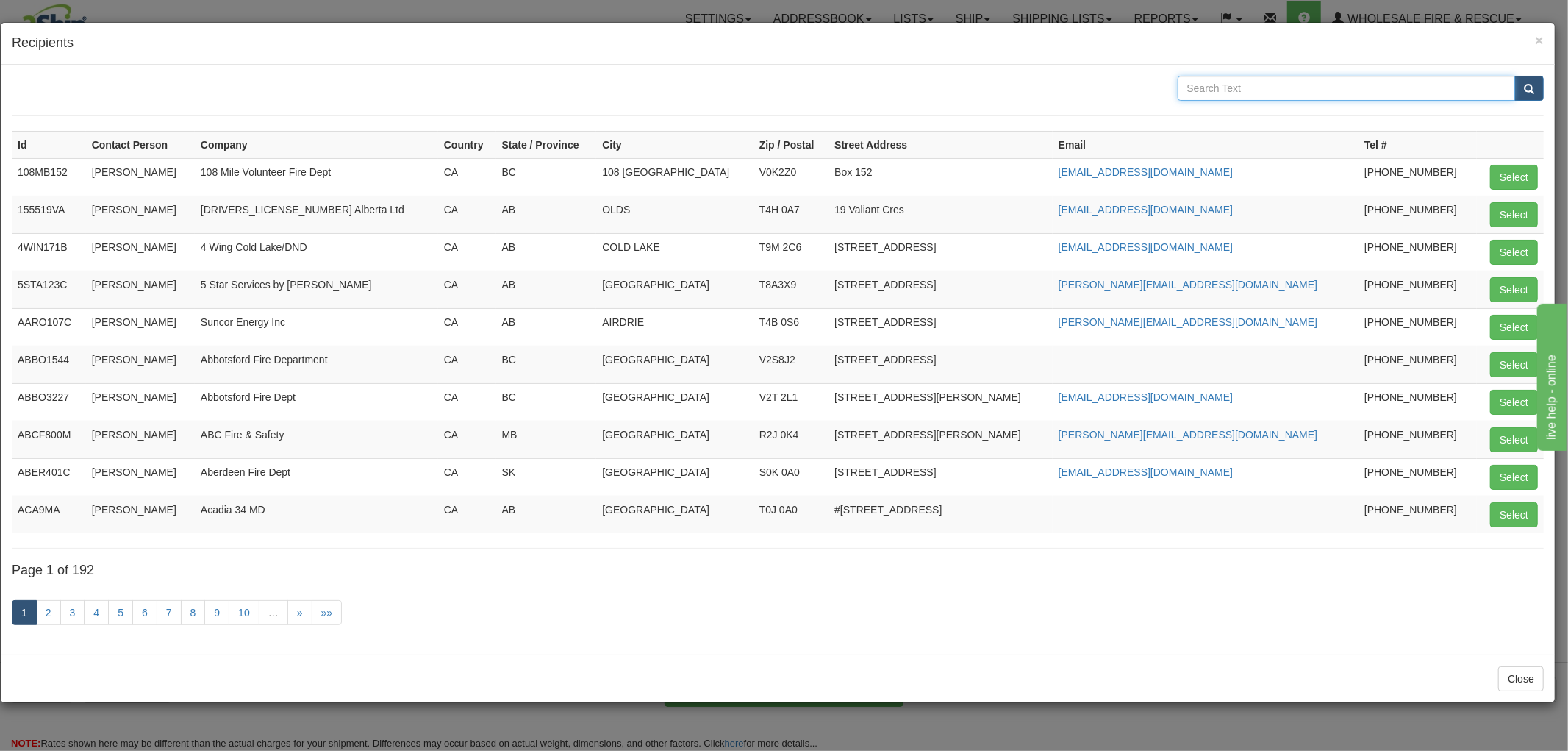
click at [1278, 78] on input "text" at bounding box center [1347, 88] width 339 height 25
type input "Strath"
click at [1515, 75] on button "submit" at bounding box center [1529, 88] width 30 height 25
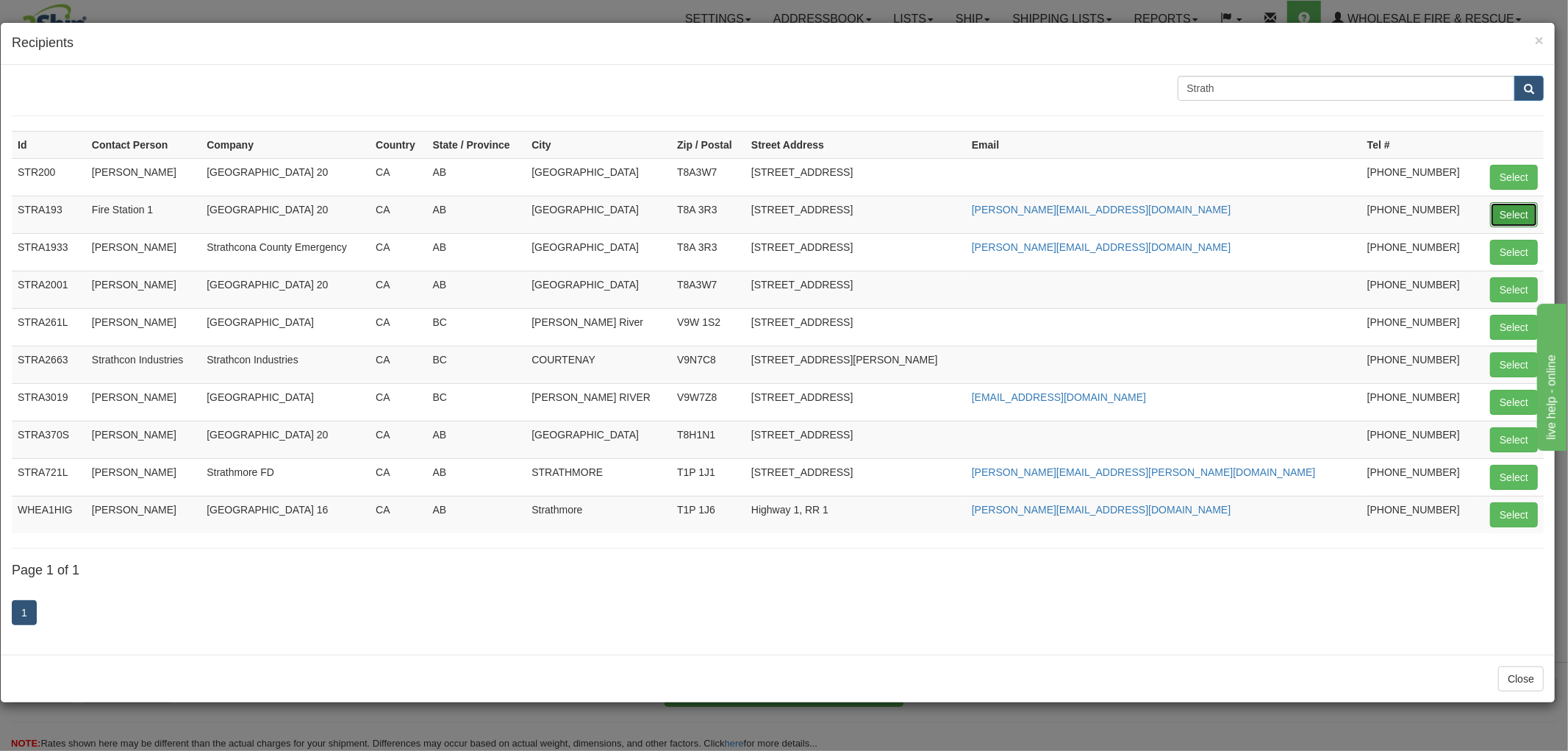
click at [1521, 214] on button "Select" at bounding box center [1514, 215] width 47 height 25
type input "STRA193"
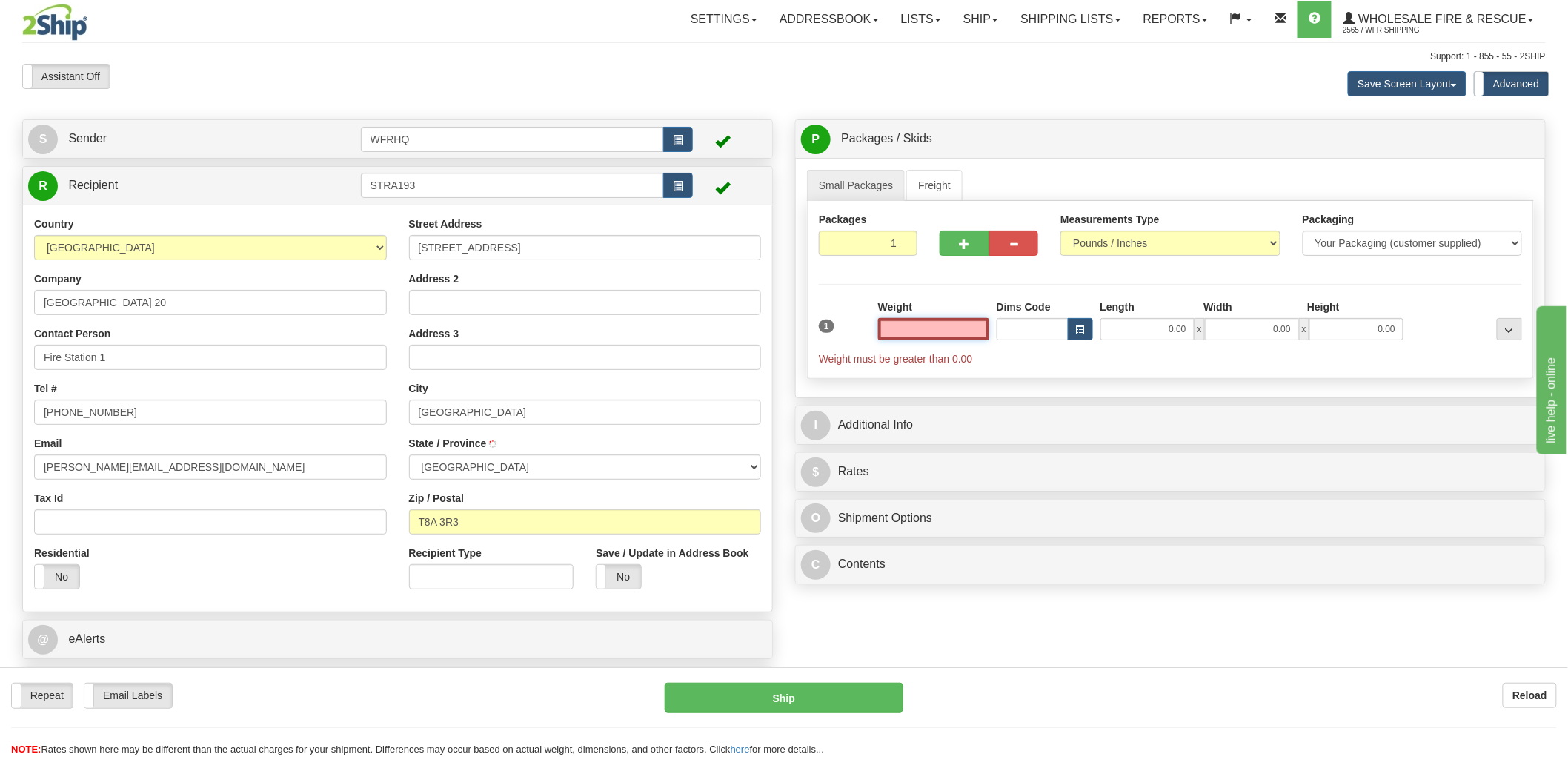
type input "SHERWOOD PARK"
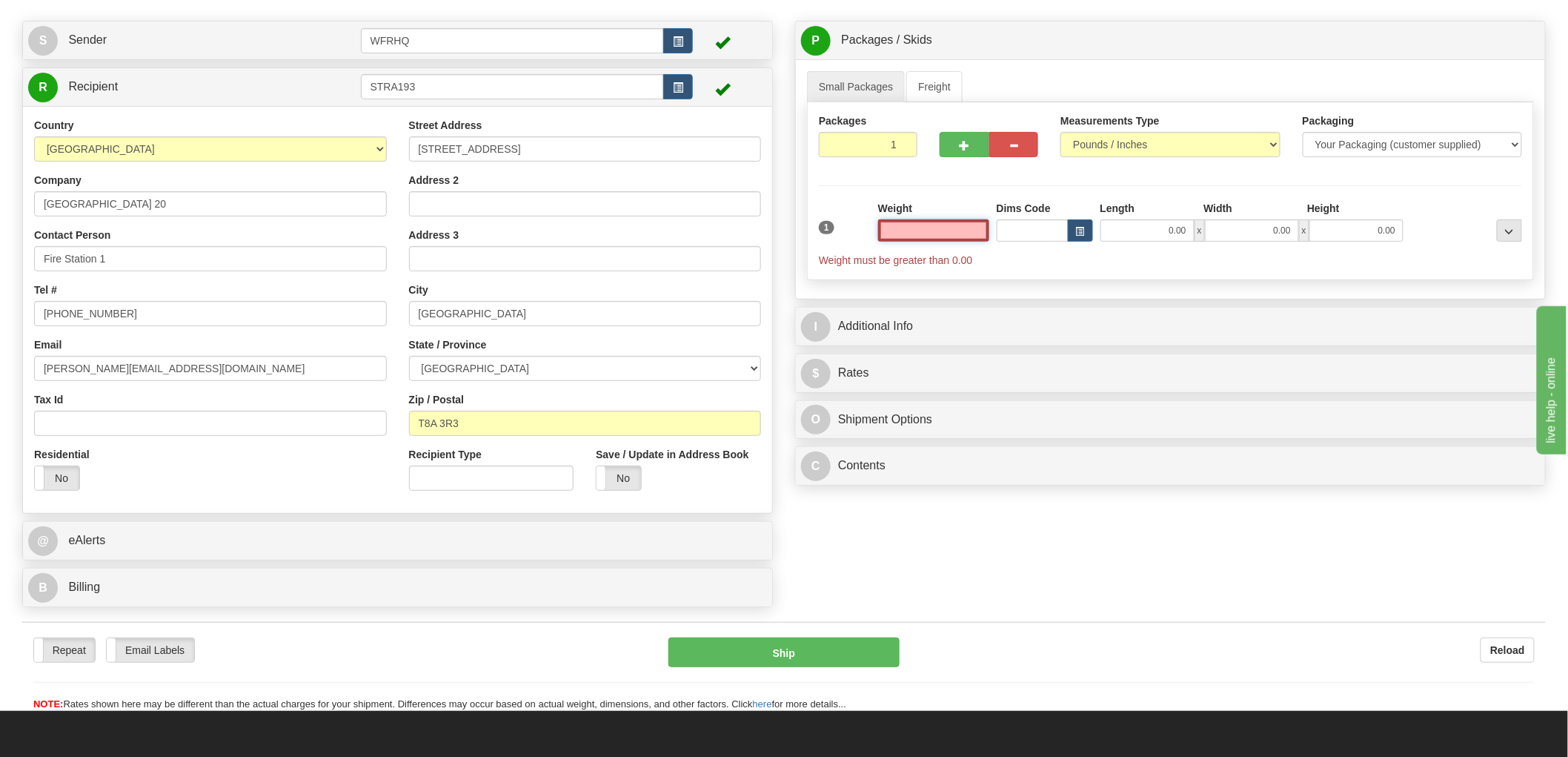
scroll to position [247, 0]
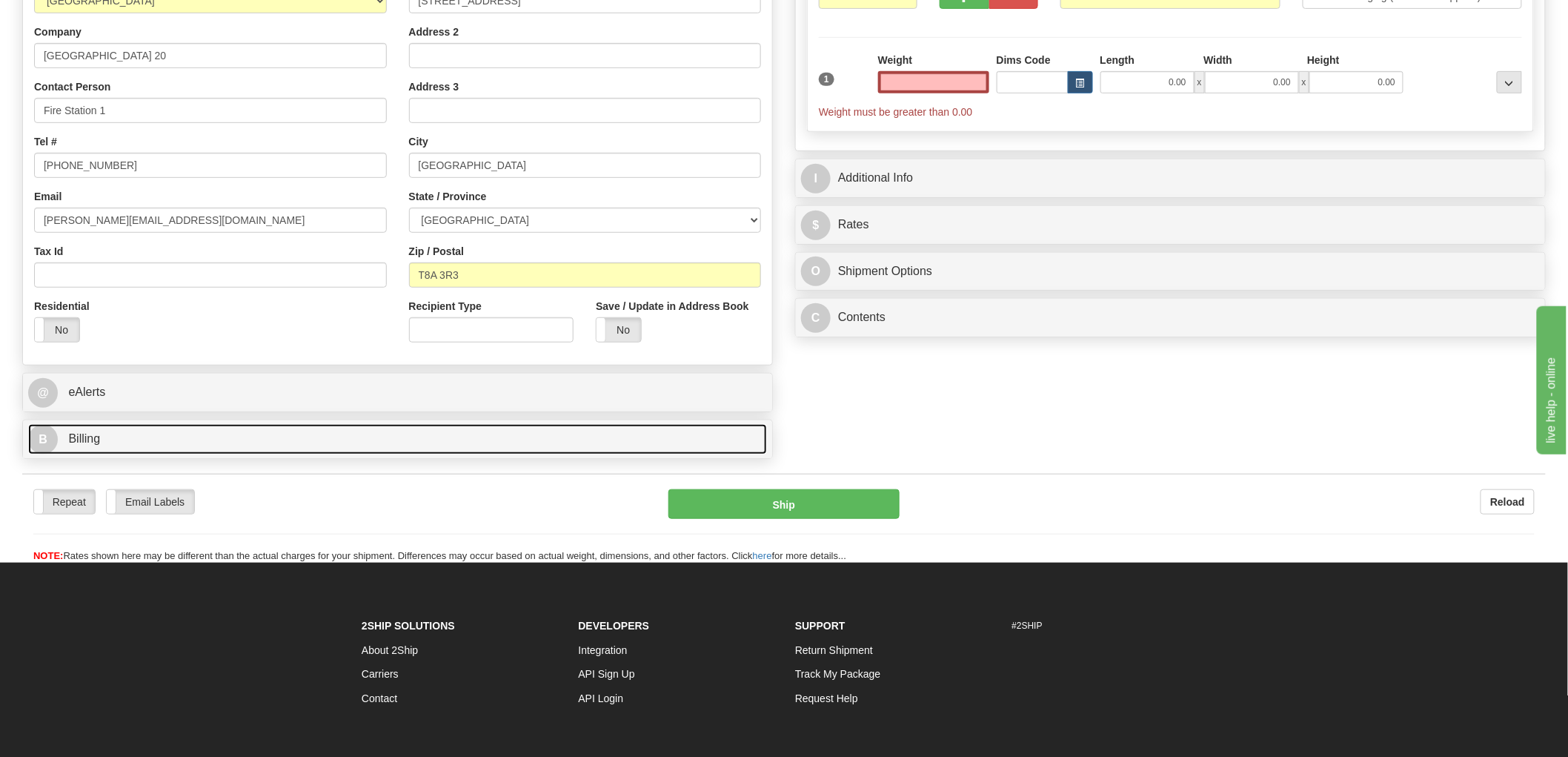
type input "0.00"
click at [114, 445] on link "B Billing" at bounding box center [398, 440] width 739 height 31
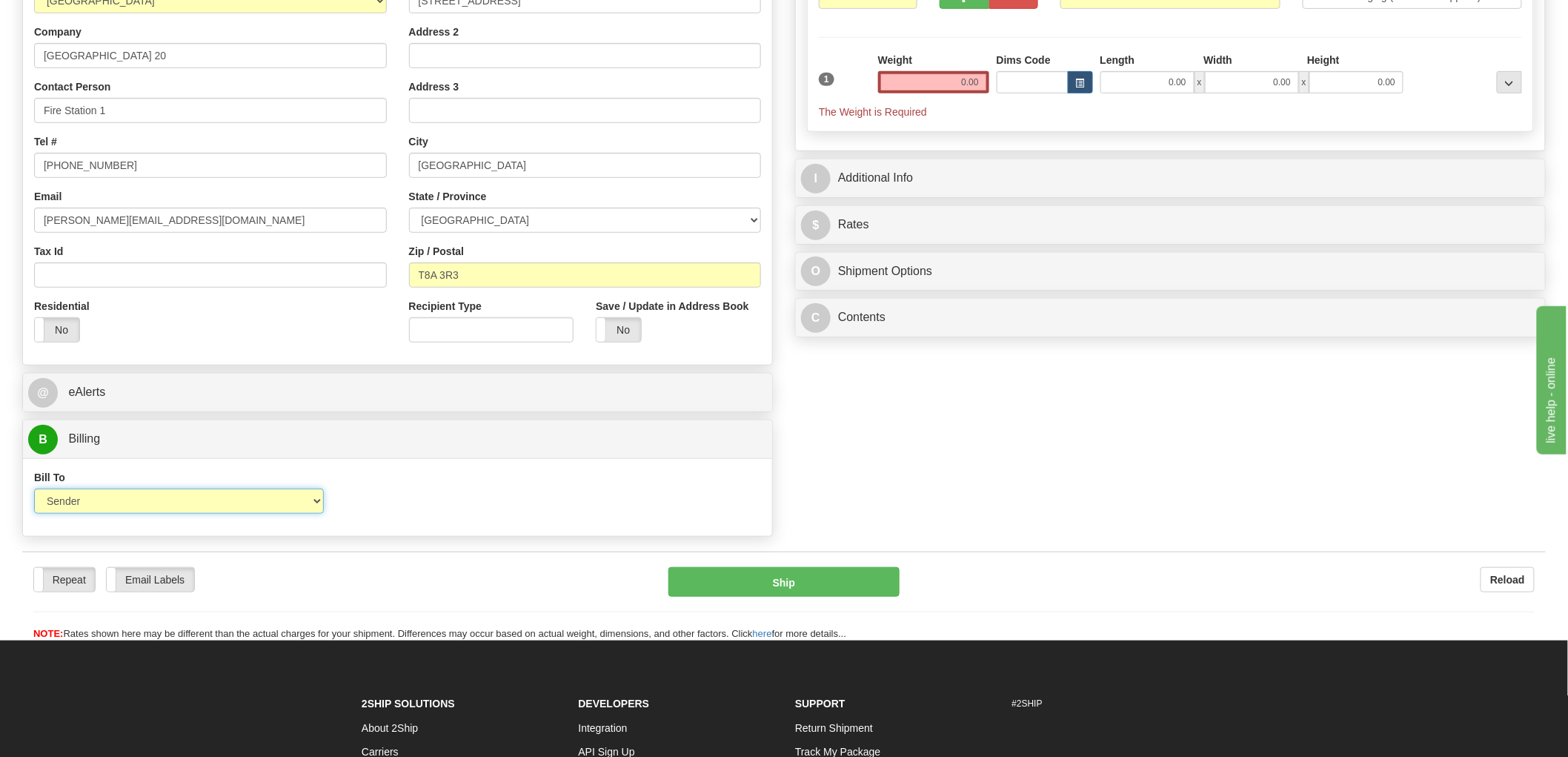
click at [212, 493] on select "Sender Recipient Third Party Collect" at bounding box center [179, 501] width 290 height 26
select select "2"
click at [34, 490] on select "Sender Recipient Third Party Collect" at bounding box center [179, 501] width 290 height 26
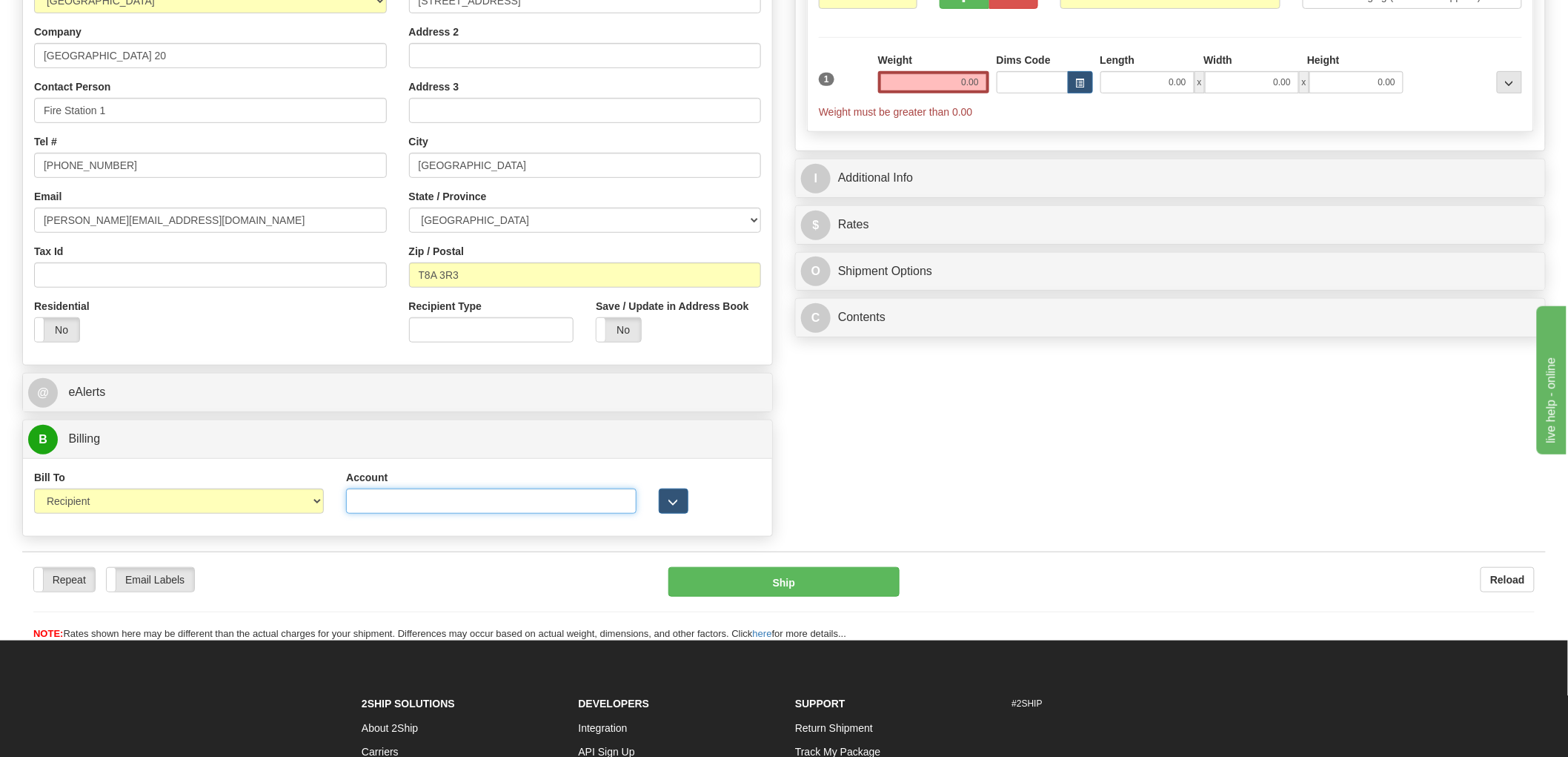
click at [447, 505] on input "Account" at bounding box center [491, 501] width 290 height 26
paste input "2269494"
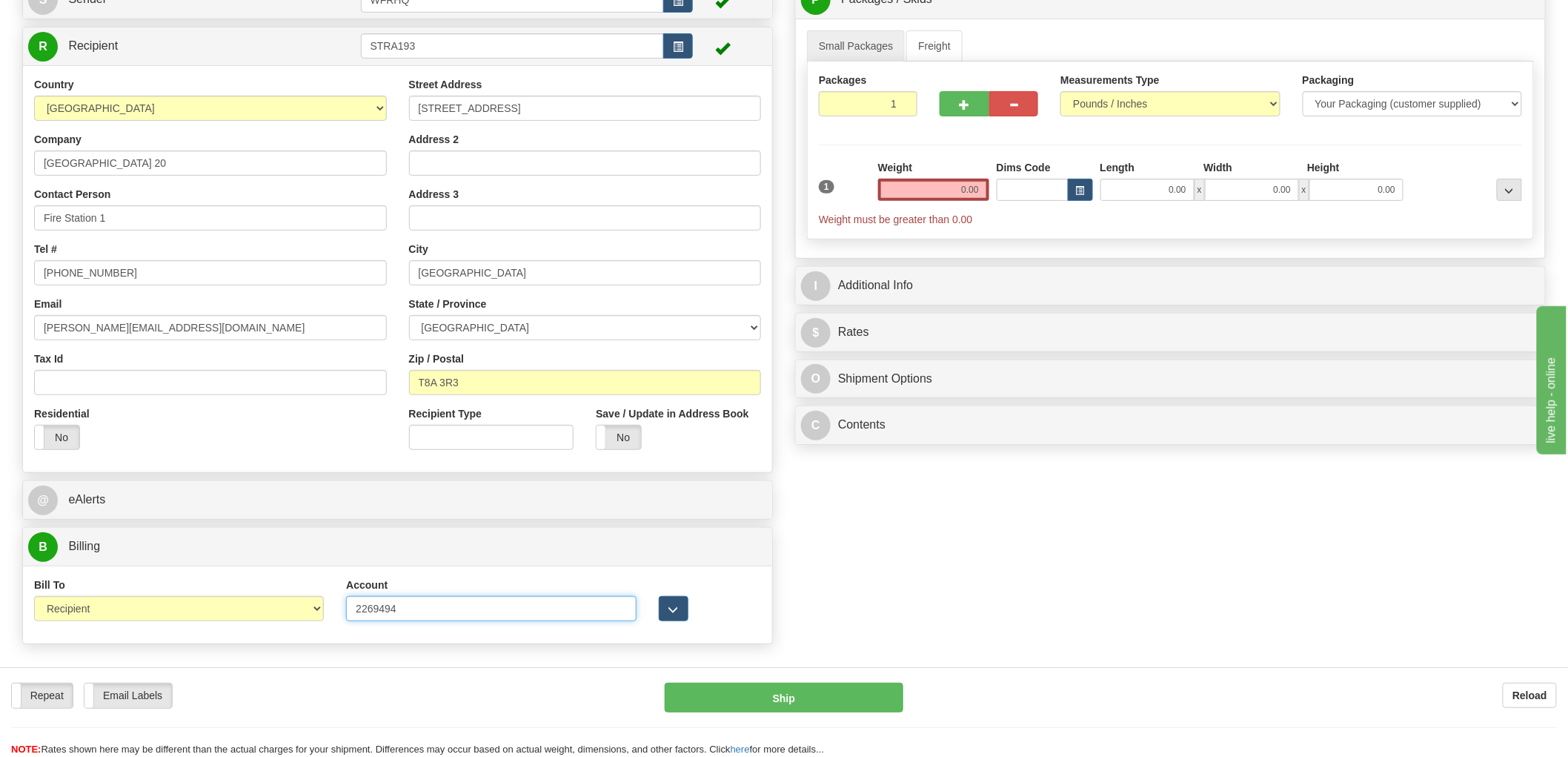
scroll to position [0, 0]
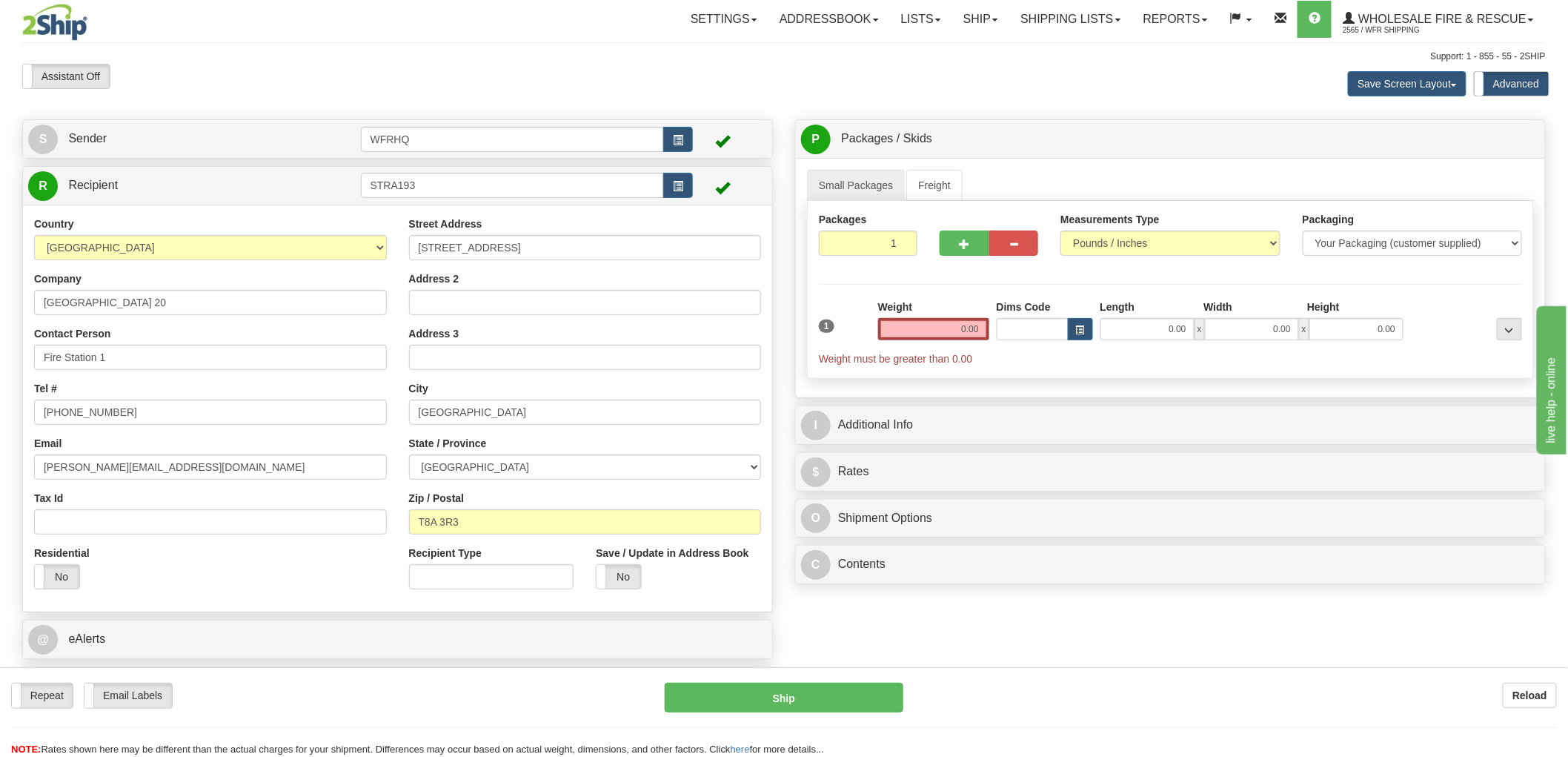
type input "2269494"
click at [932, 322] on input "0.00" at bounding box center [933, 329] width 111 height 22
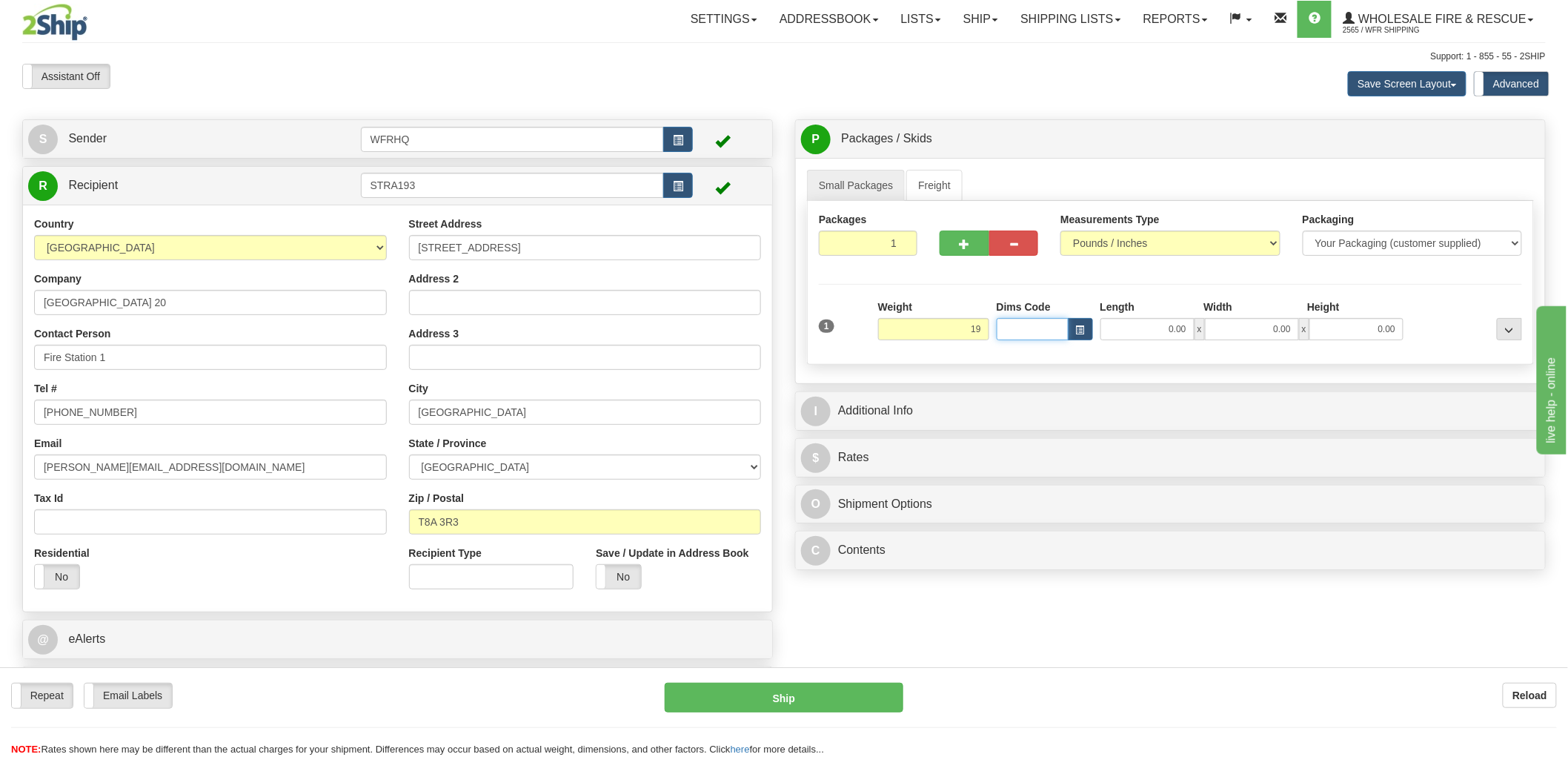
type input "19.00"
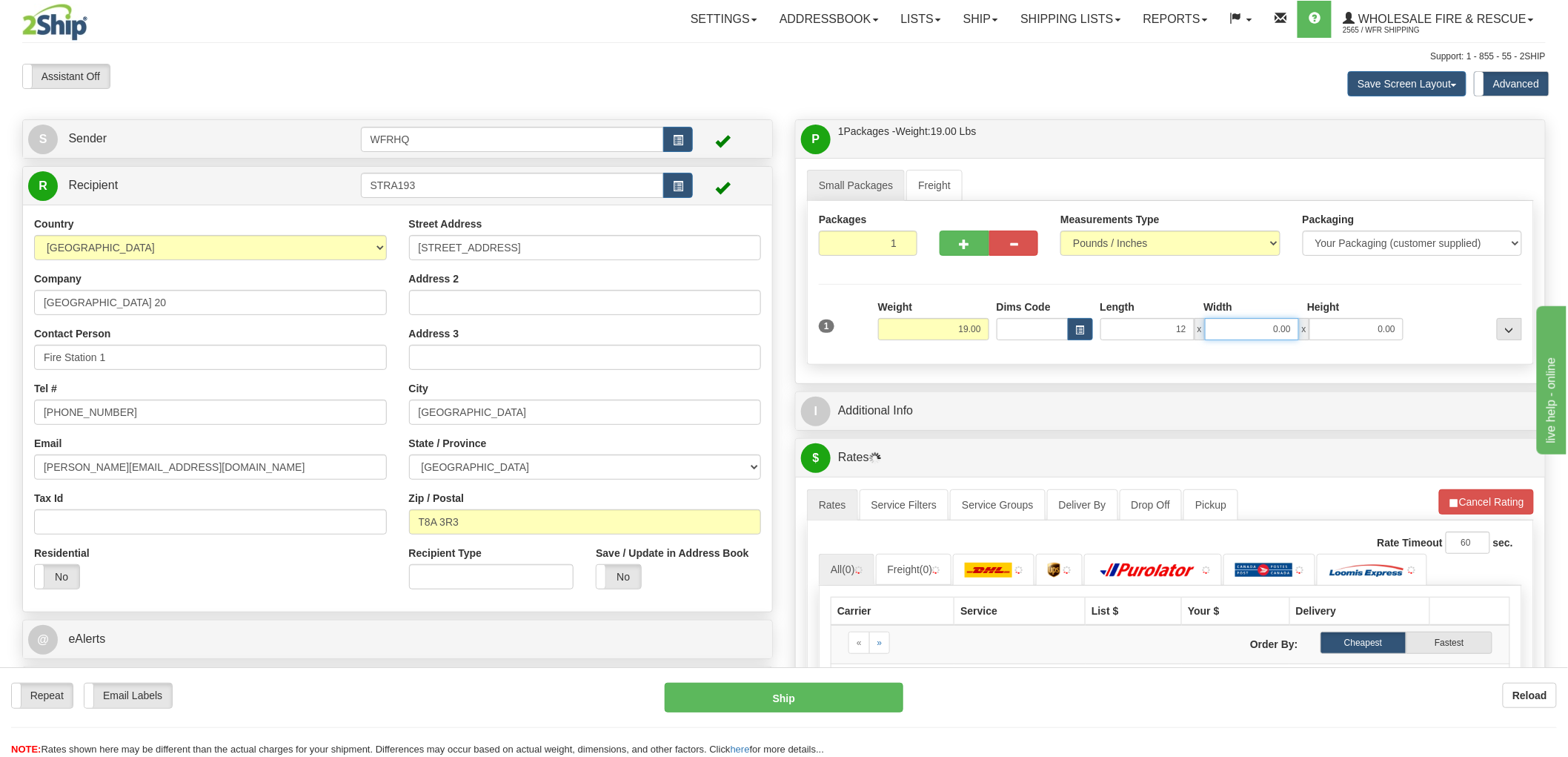
type input "12.00"
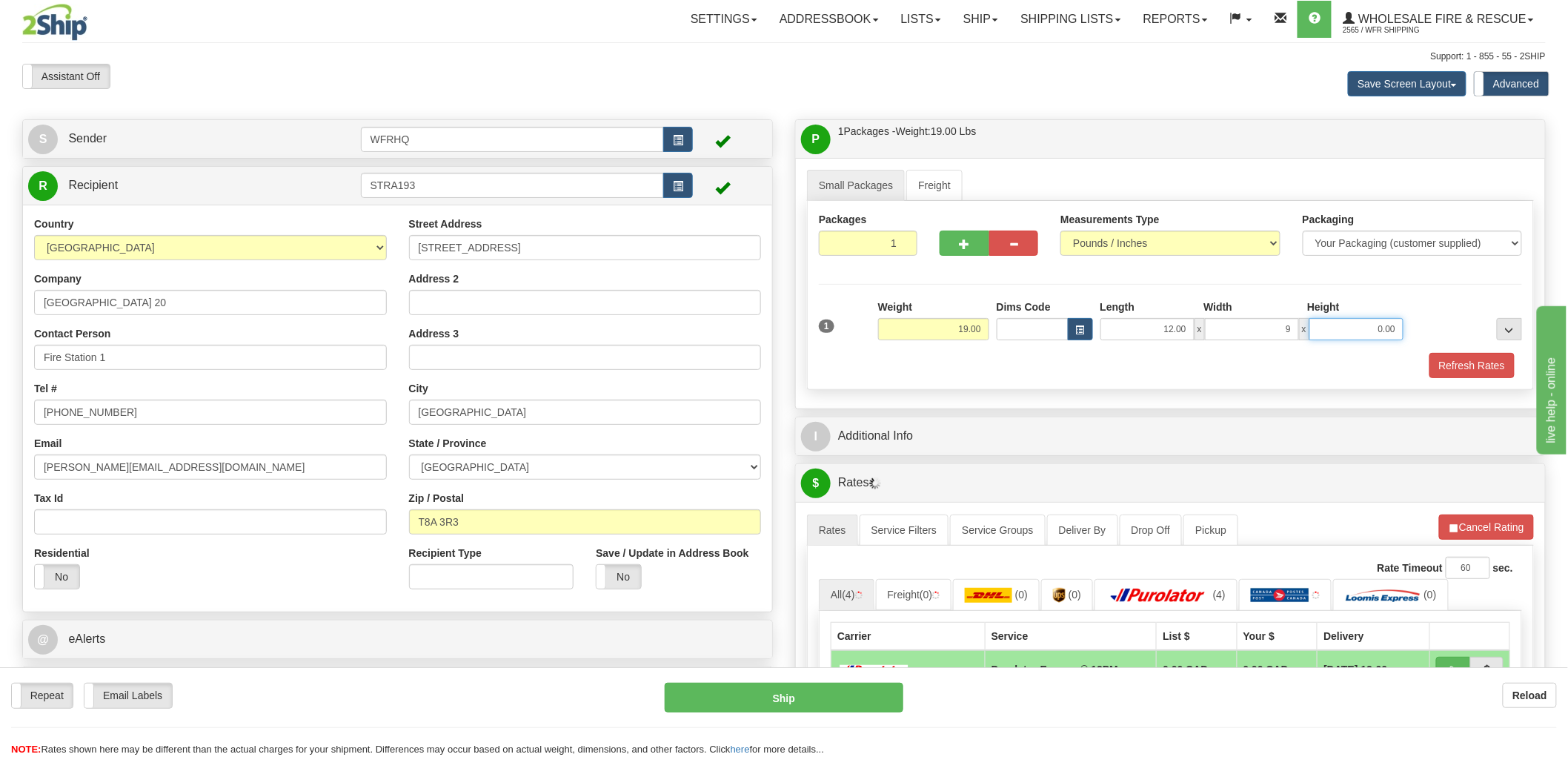
type input "9.00"
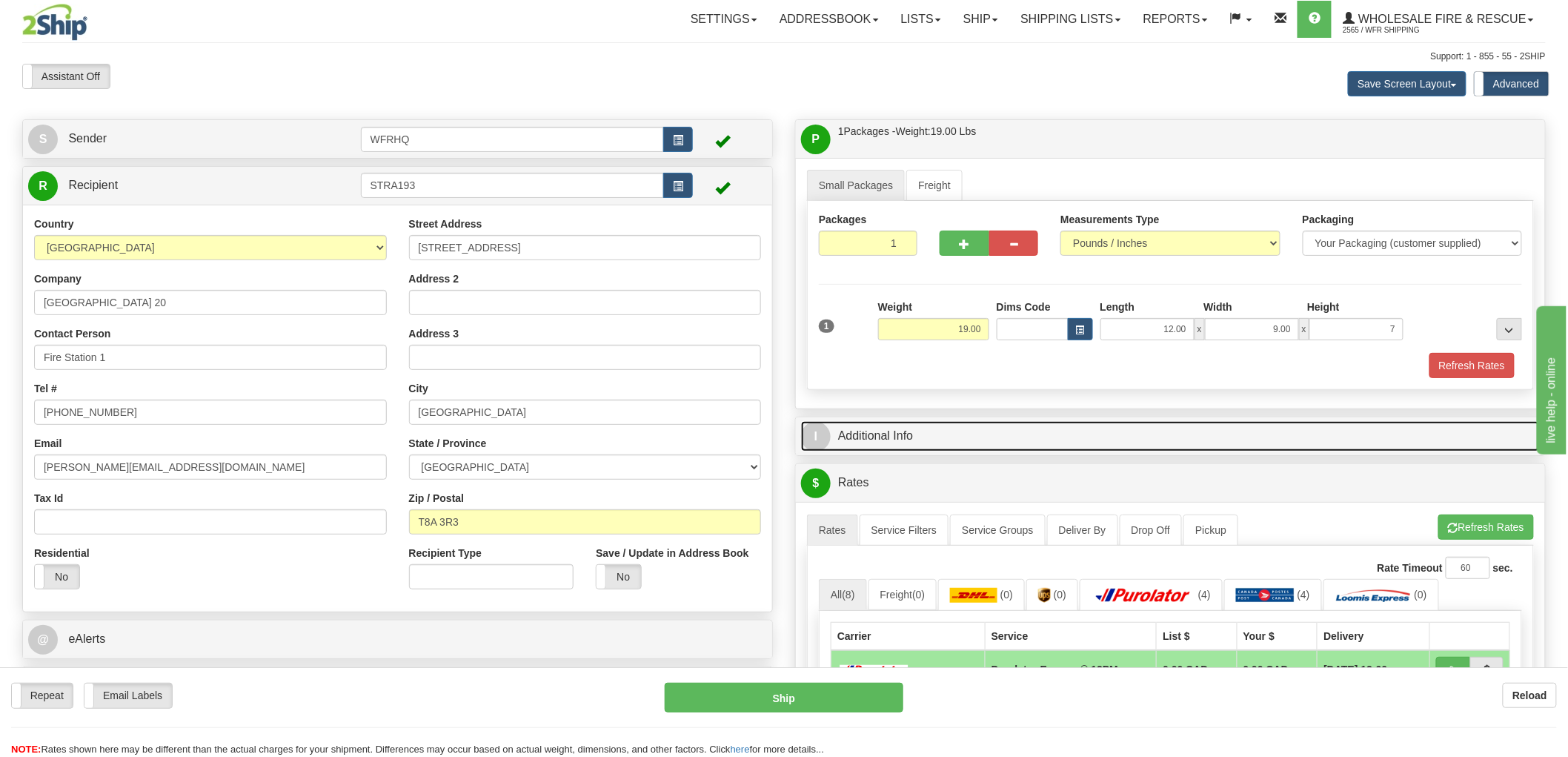
type input "7.00"
click at [868, 442] on link "I Additional Info" at bounding box center [1170, 436] width 739 height 31
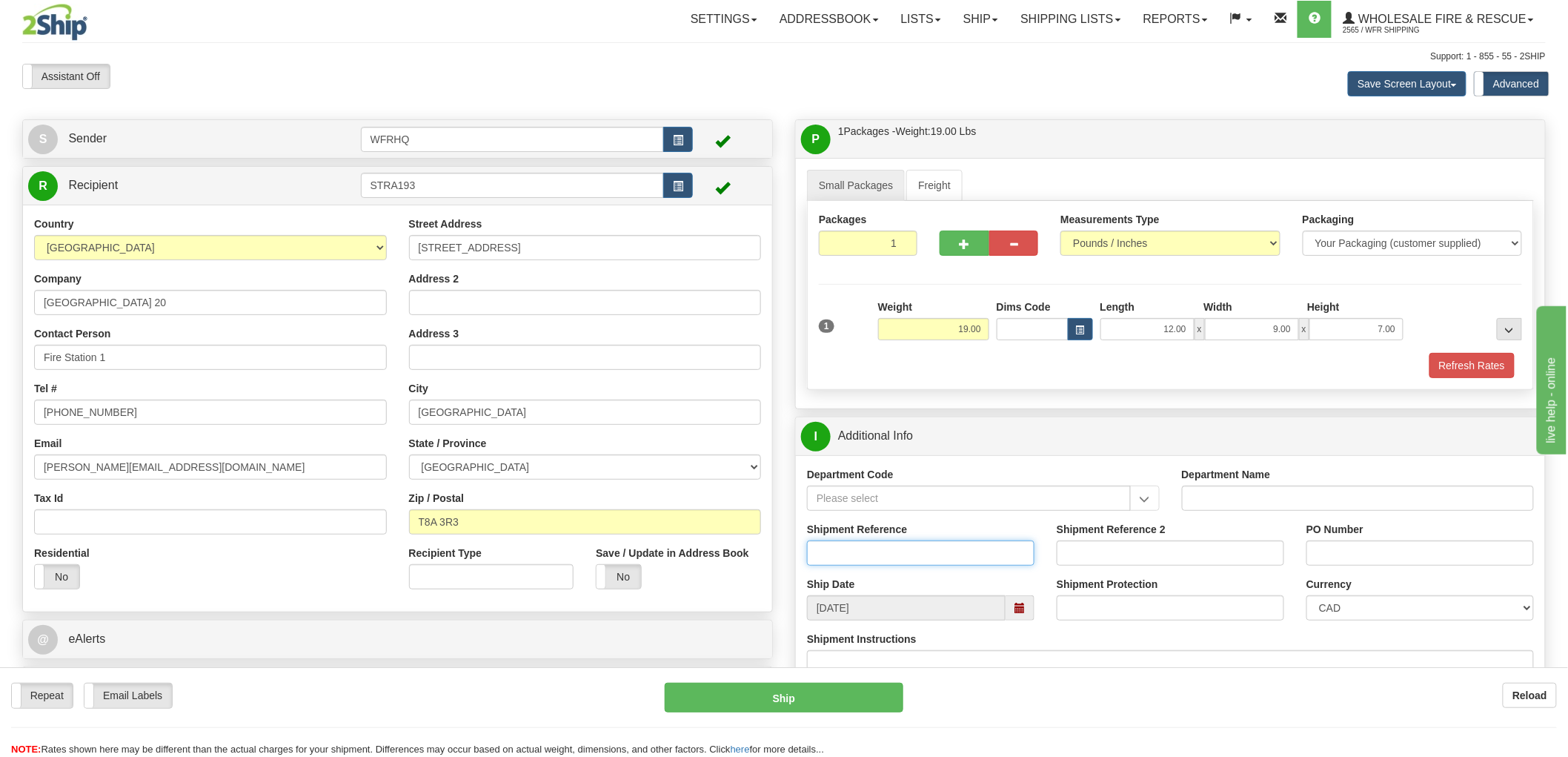
click at [885, 565] on input "Shipment Reference" at bounding box center [920, 553] width 228 height 26
click at [875, 559] on input "RO/" at bounding box center [920, 553] width 228 height 26
type input "RO/00898"
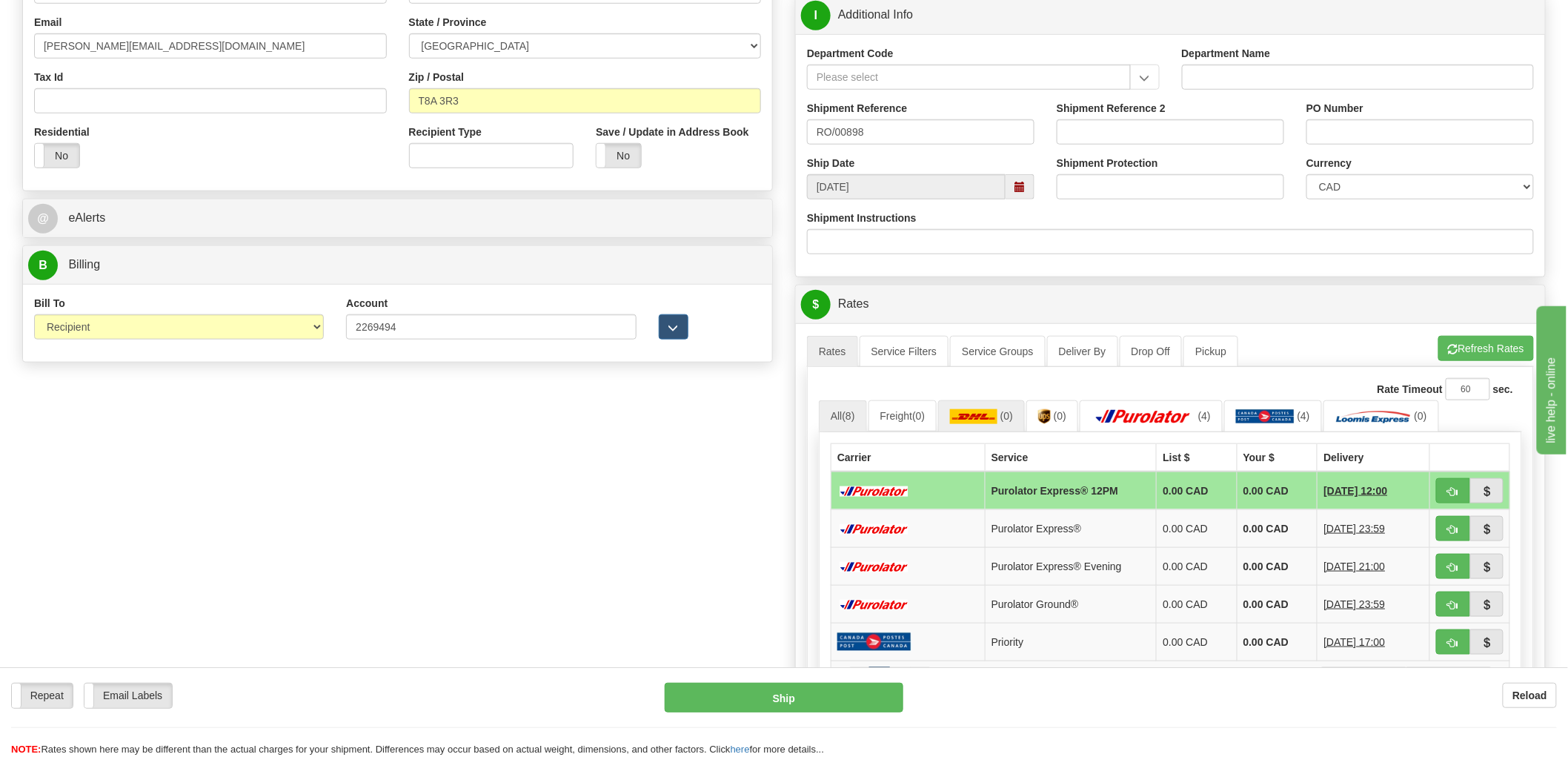
scroll to position [658, 0]
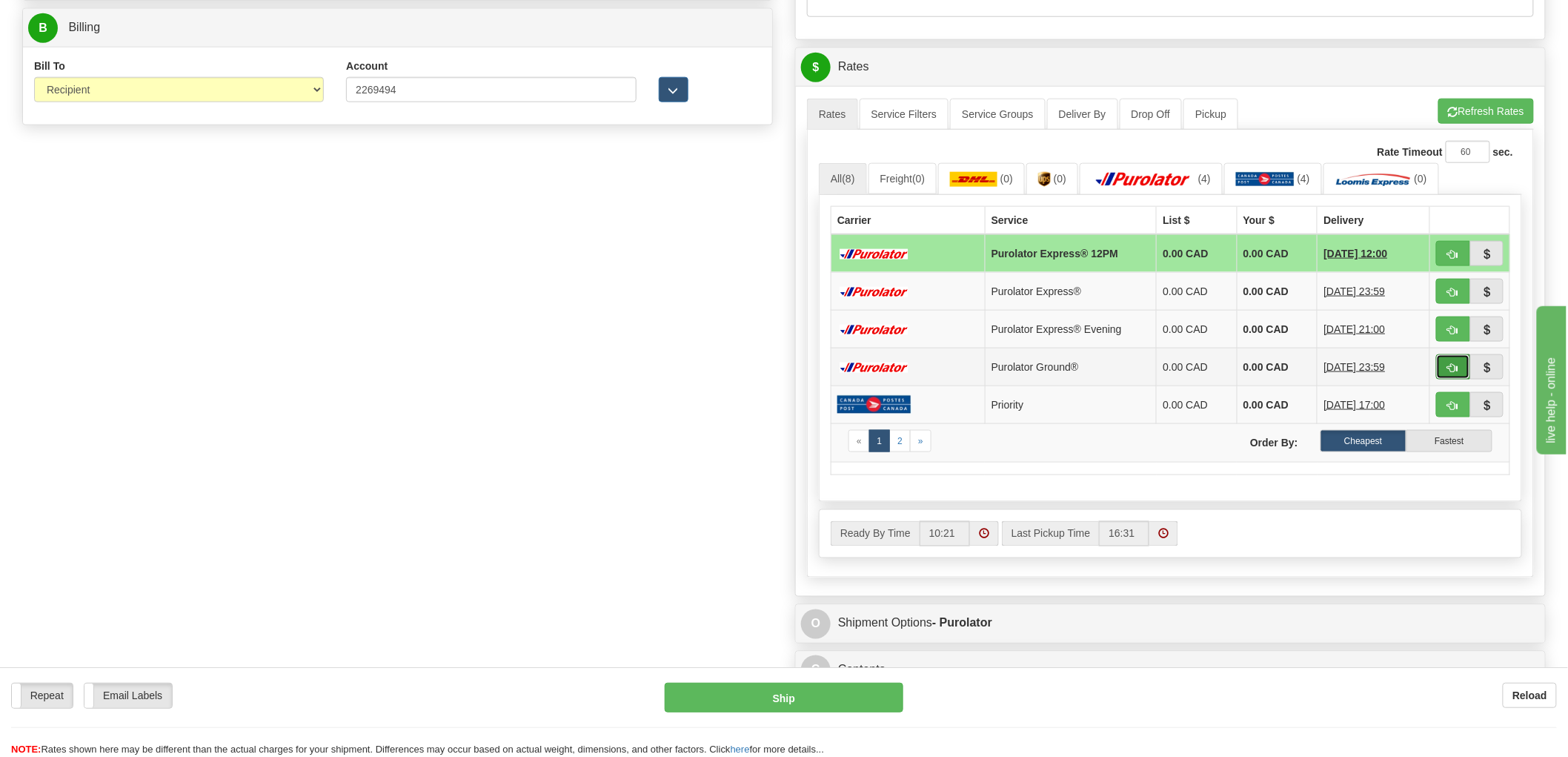
click at [1456, 365] on span "button" at bounding box center [1453, 368] width 10 height 9
type input "260"
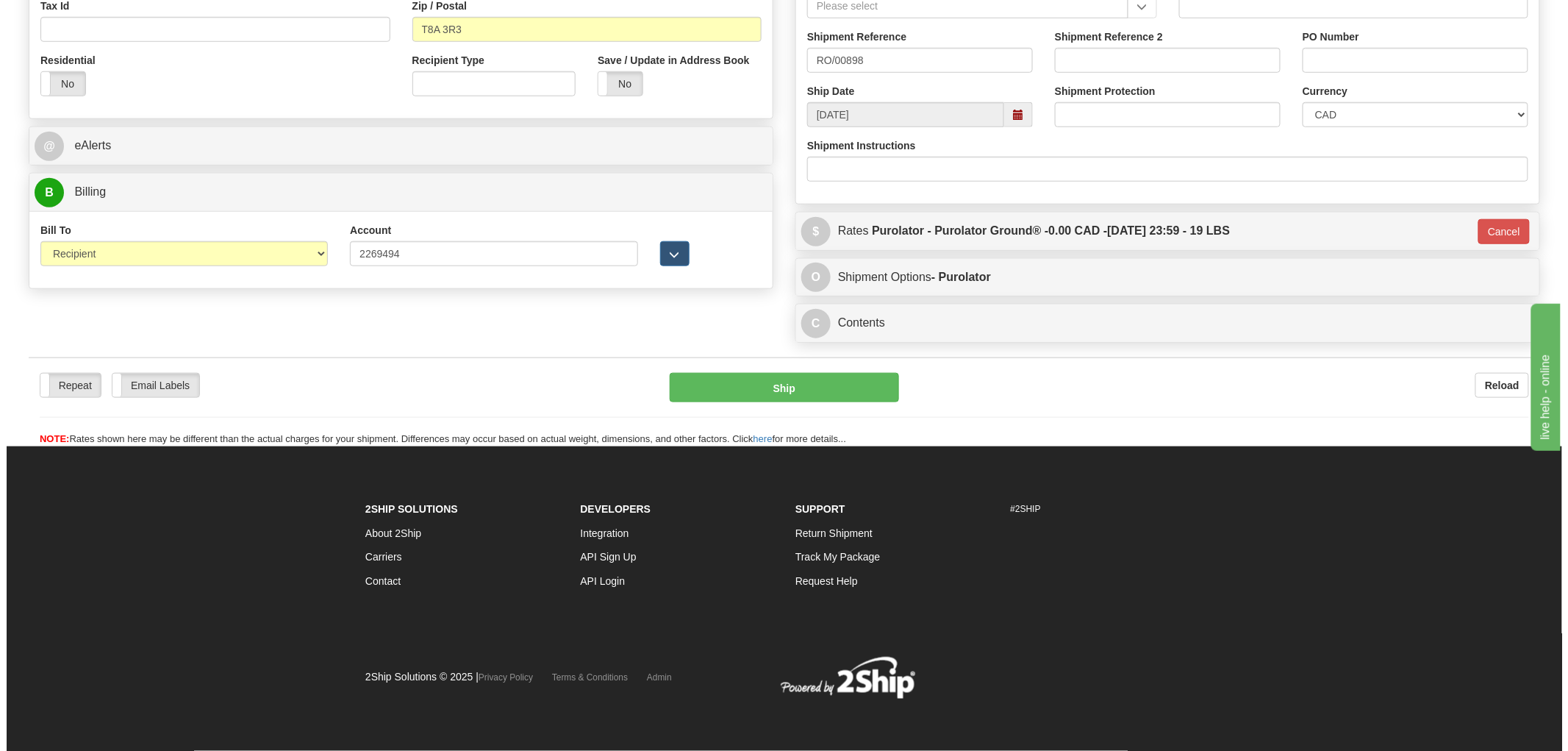
scroll to position [491, 0]
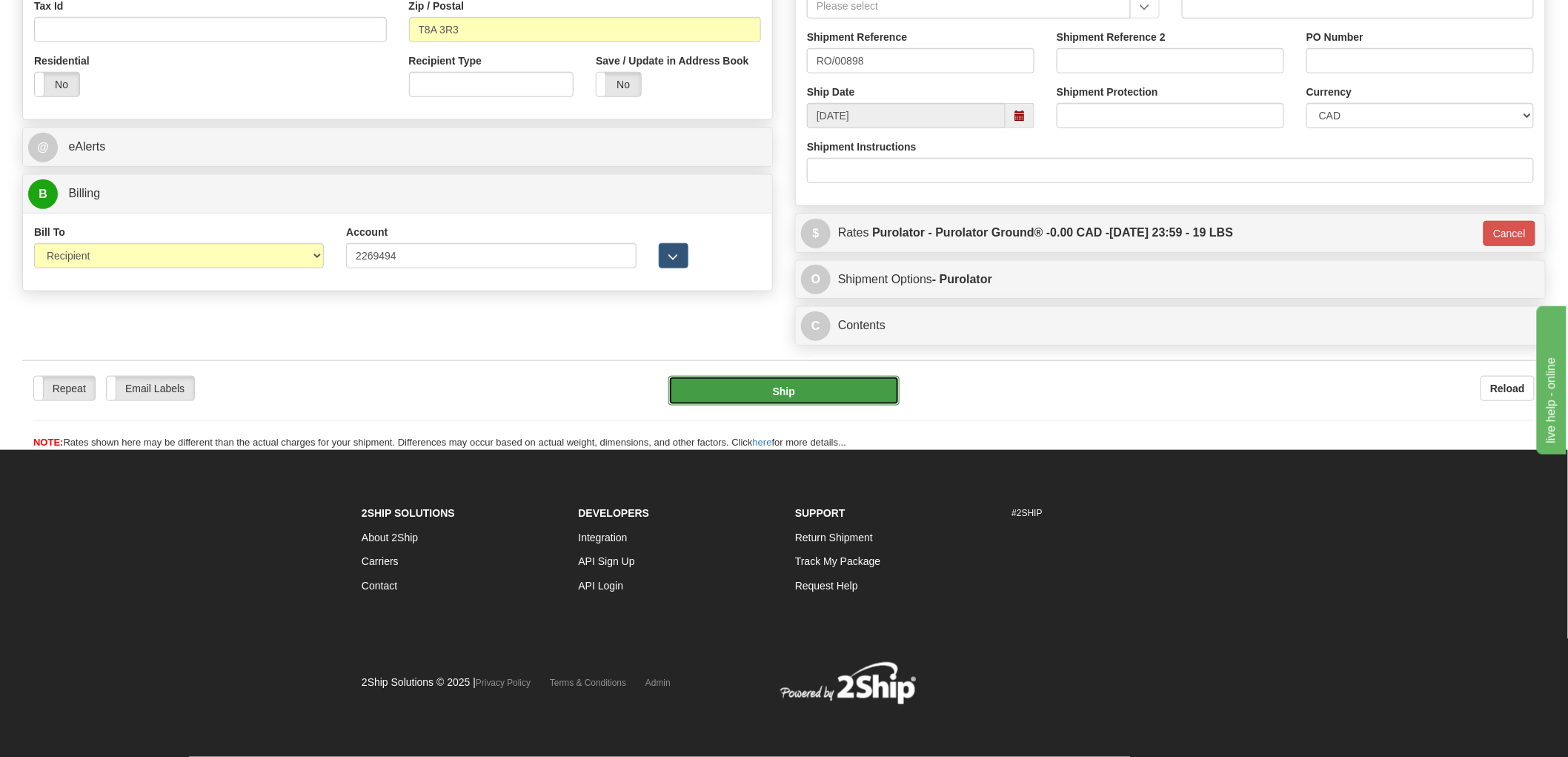
click at [771, 393] on button "Ship" at bounding box center [784, 390] width 232 height 30
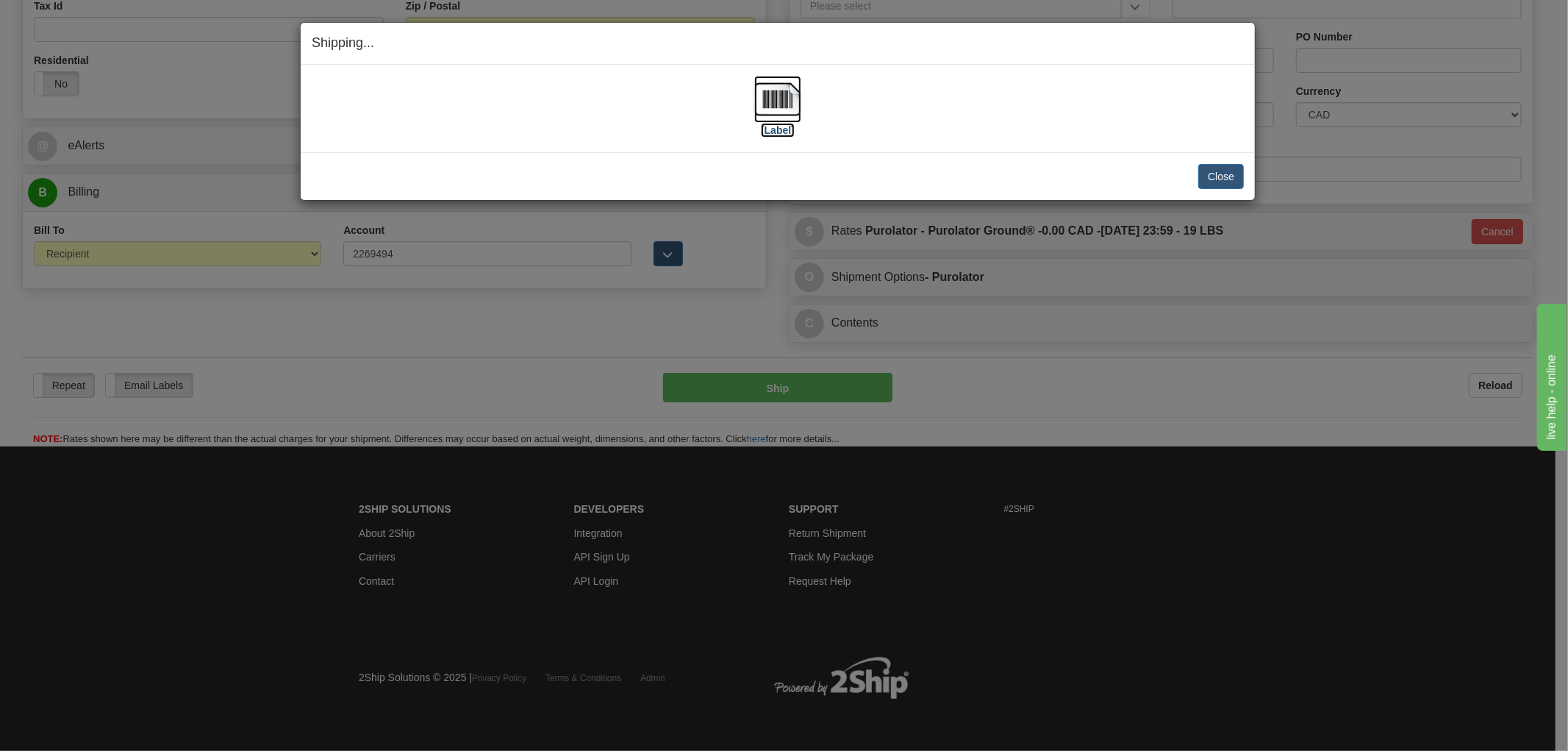
click at [787, 98] on img at bounding box center [778, 99] width 47 height 47
